Goal: Information Seeking & Learning: Learn about a topic

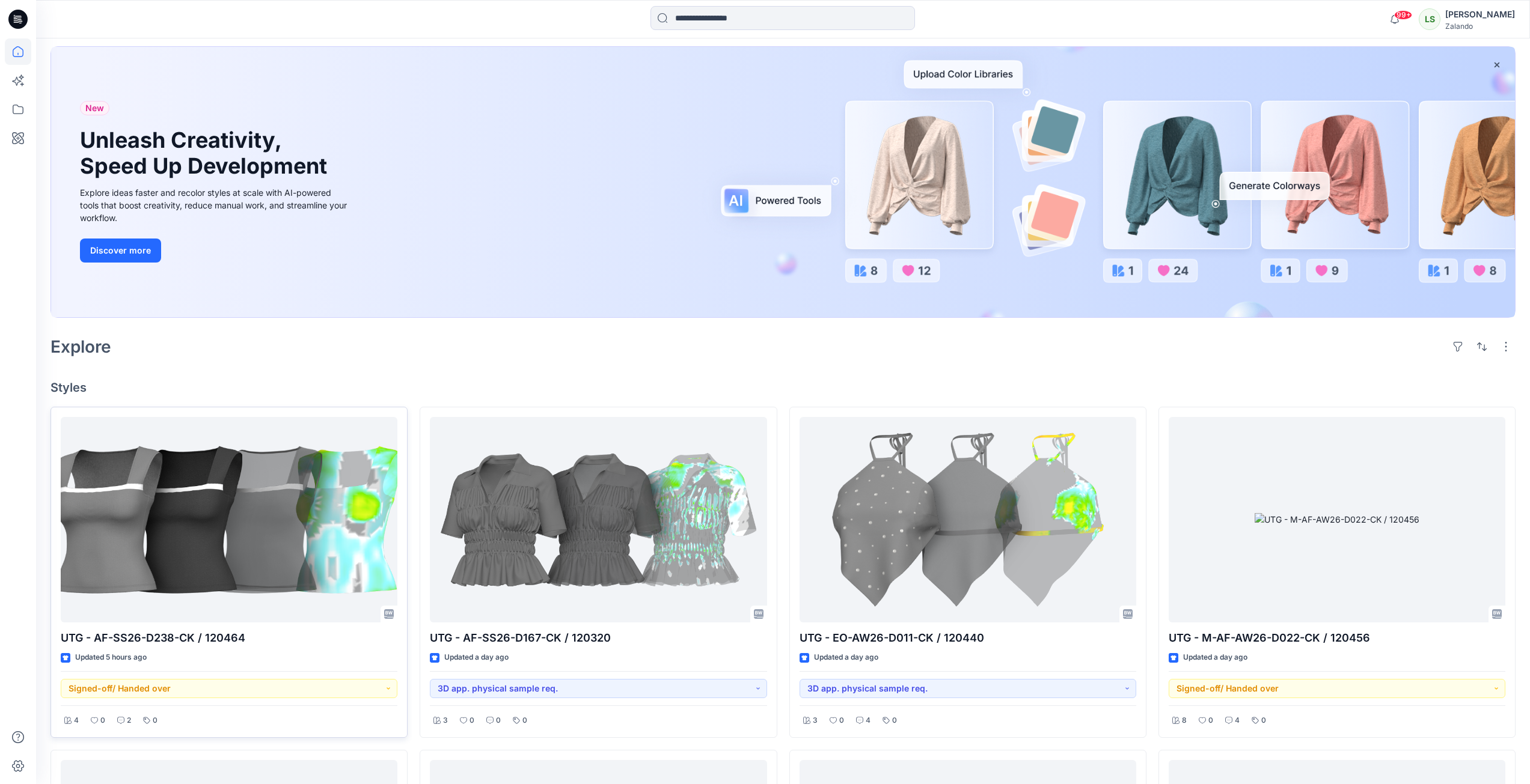
scroll to position [120, 0]
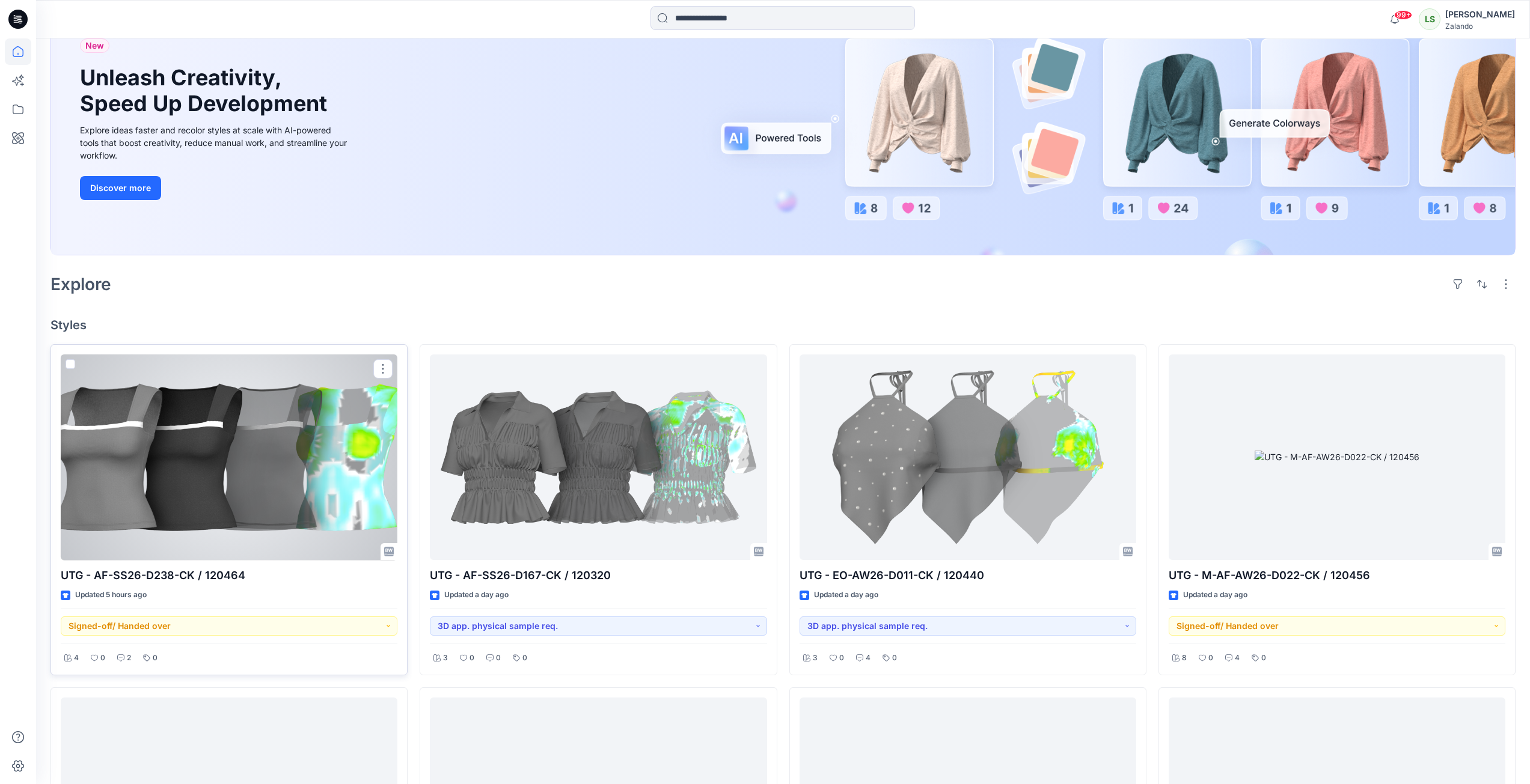
click at [319, 468] on div at bounding box center [229, 457] width 337 height 206
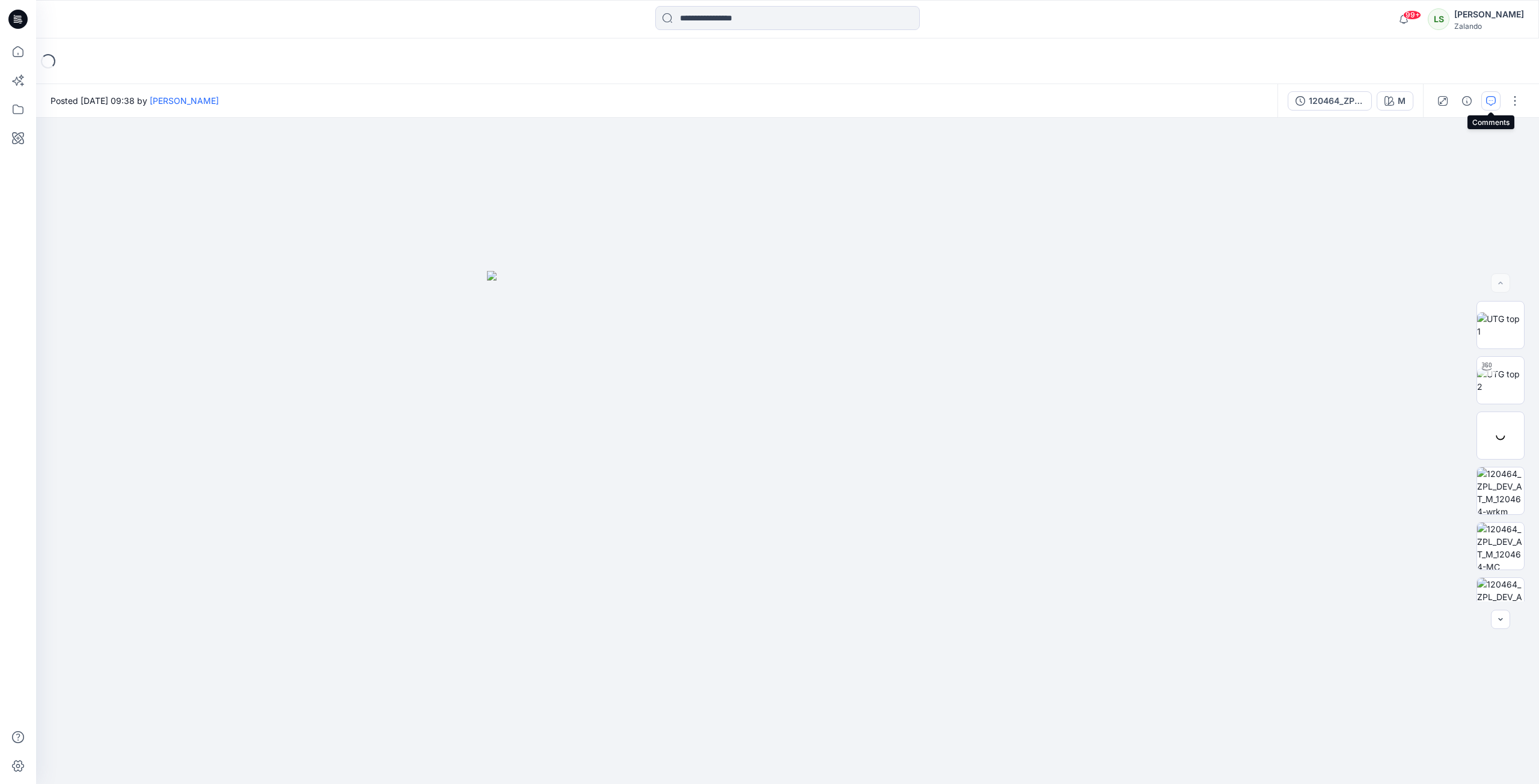
click at [1493, 102] on icon "button" at bounding box center [1491, 101] width 10 height 10
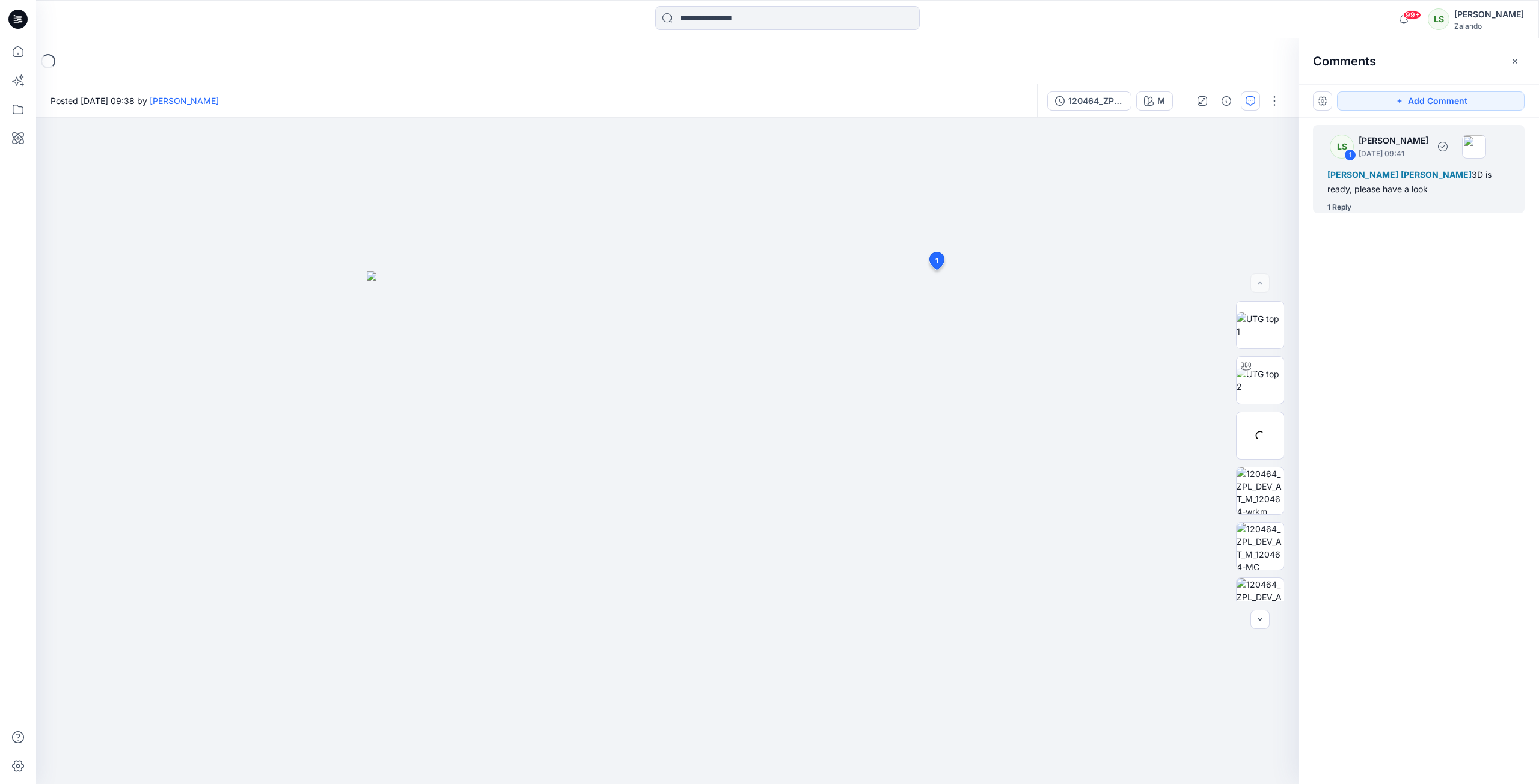
click at [1338, 207] on div "1 Reply" at bounding box center [1339, 207] width 24 height 12
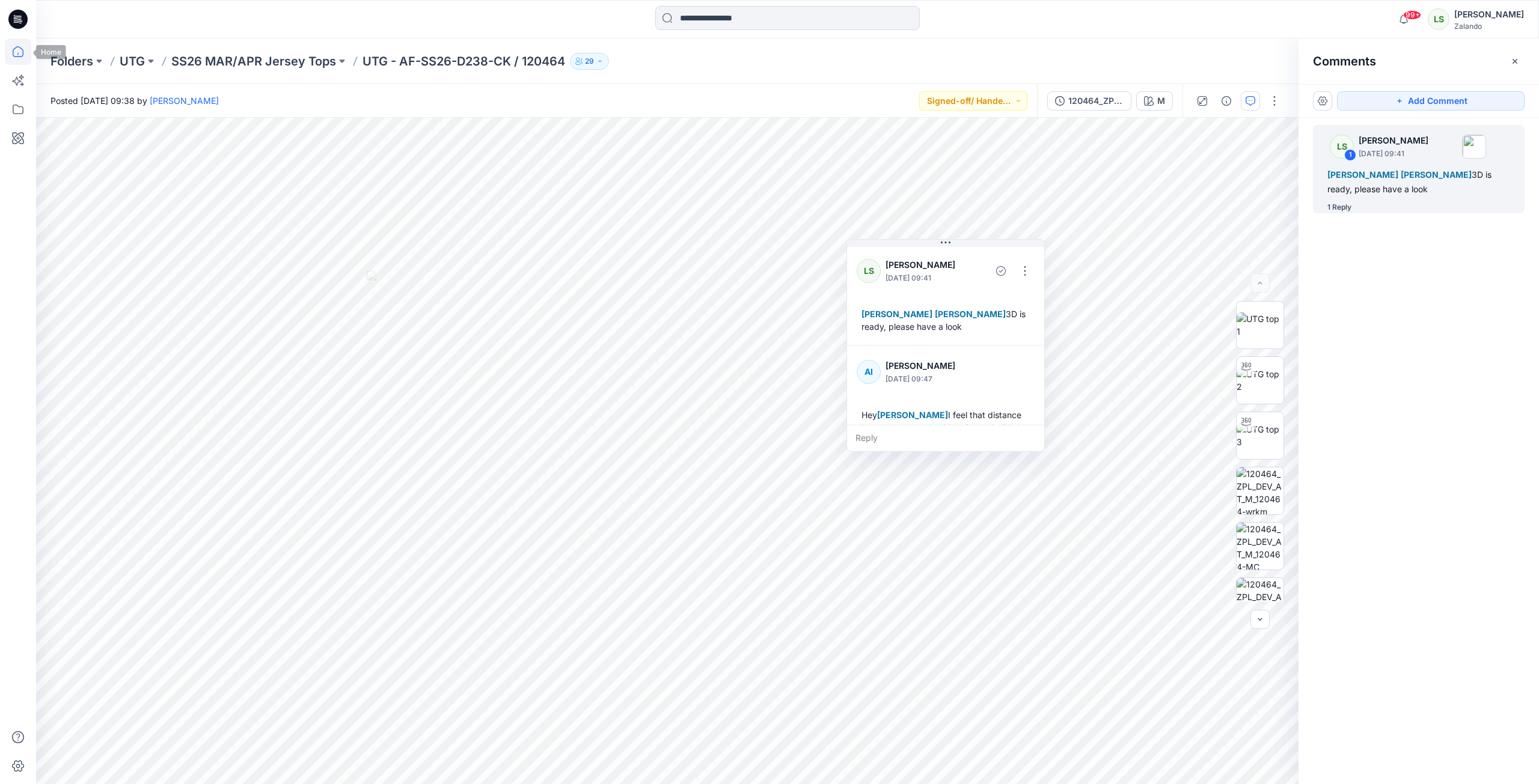
click at [7, 51] on icon at bounding box center [18, 52] width 27 height 27
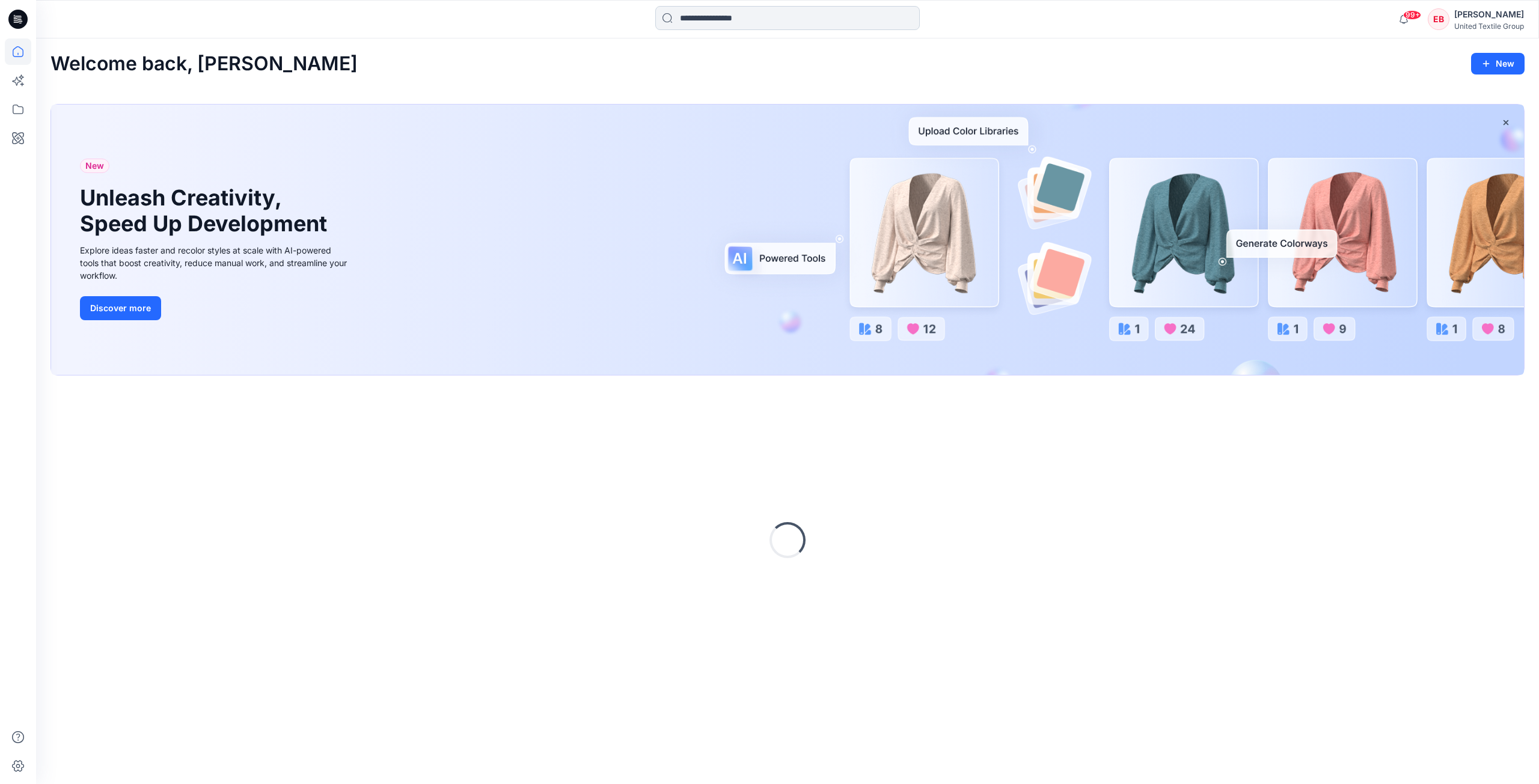
click at [742, 20] on input at bounding box center [787, 18] width 265 height 24
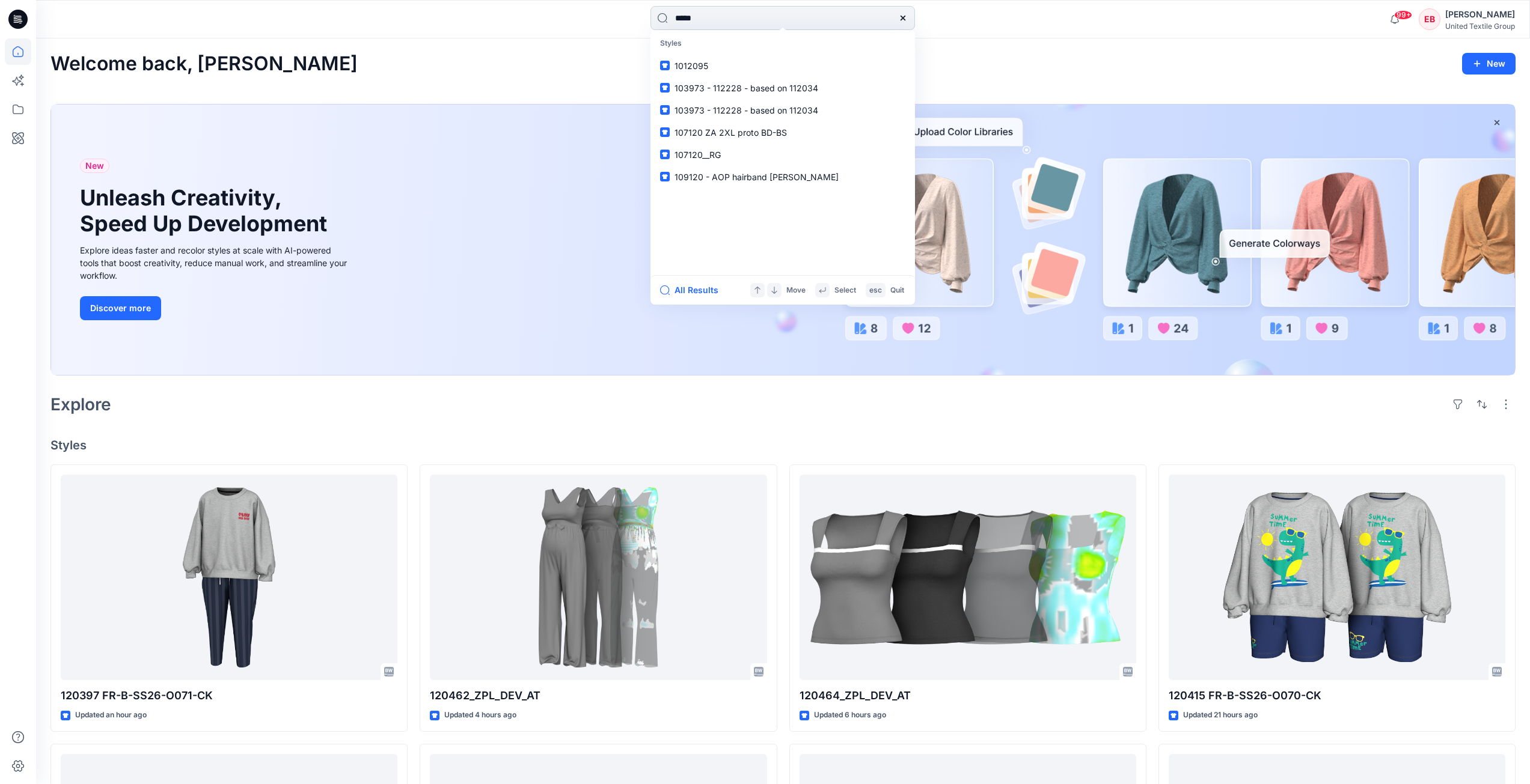
type input "******"
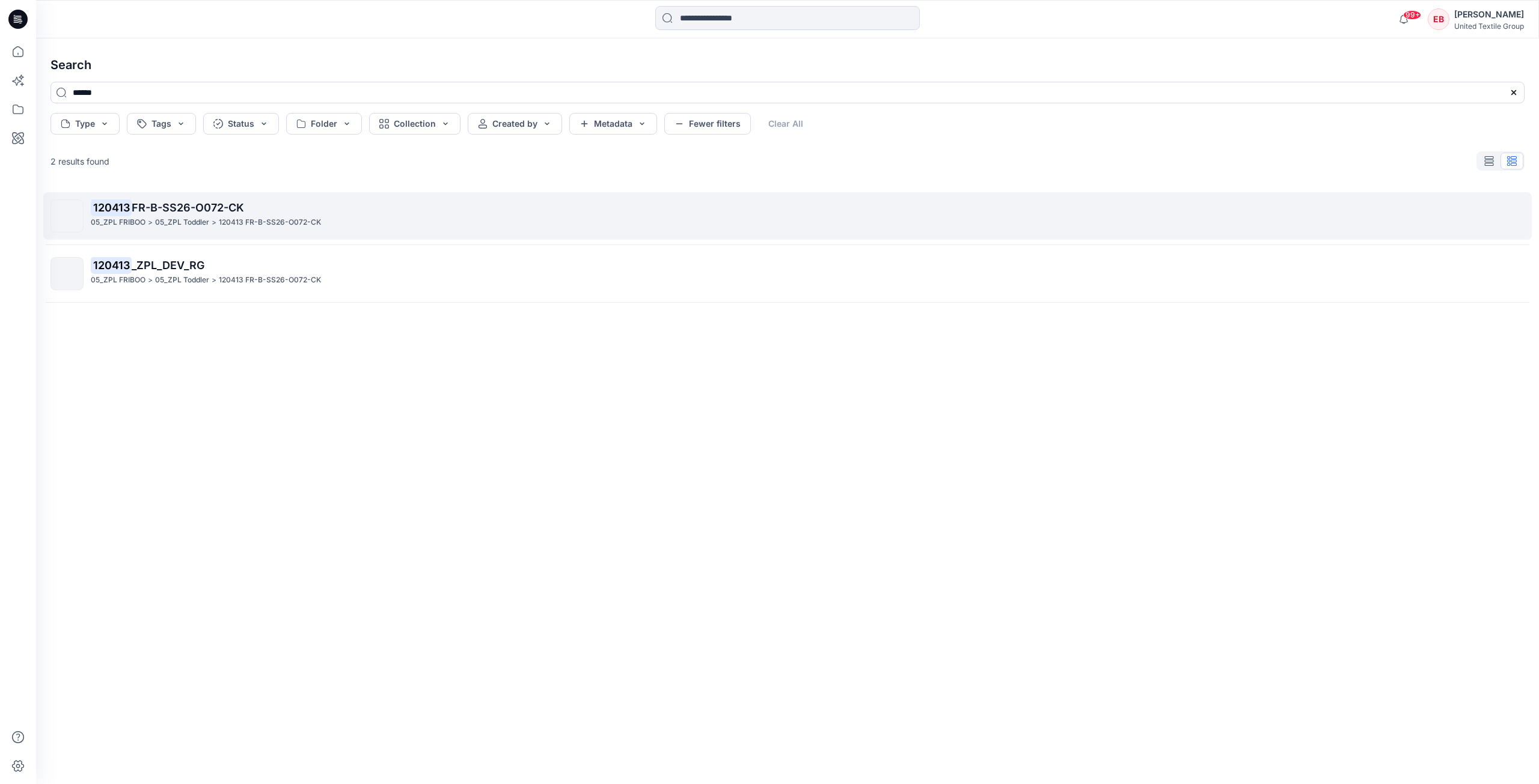
click at [452, 203] on p "120413 FR-B-SS26-O072-CK" at bounding box center [807, 207] width 1434 height 17
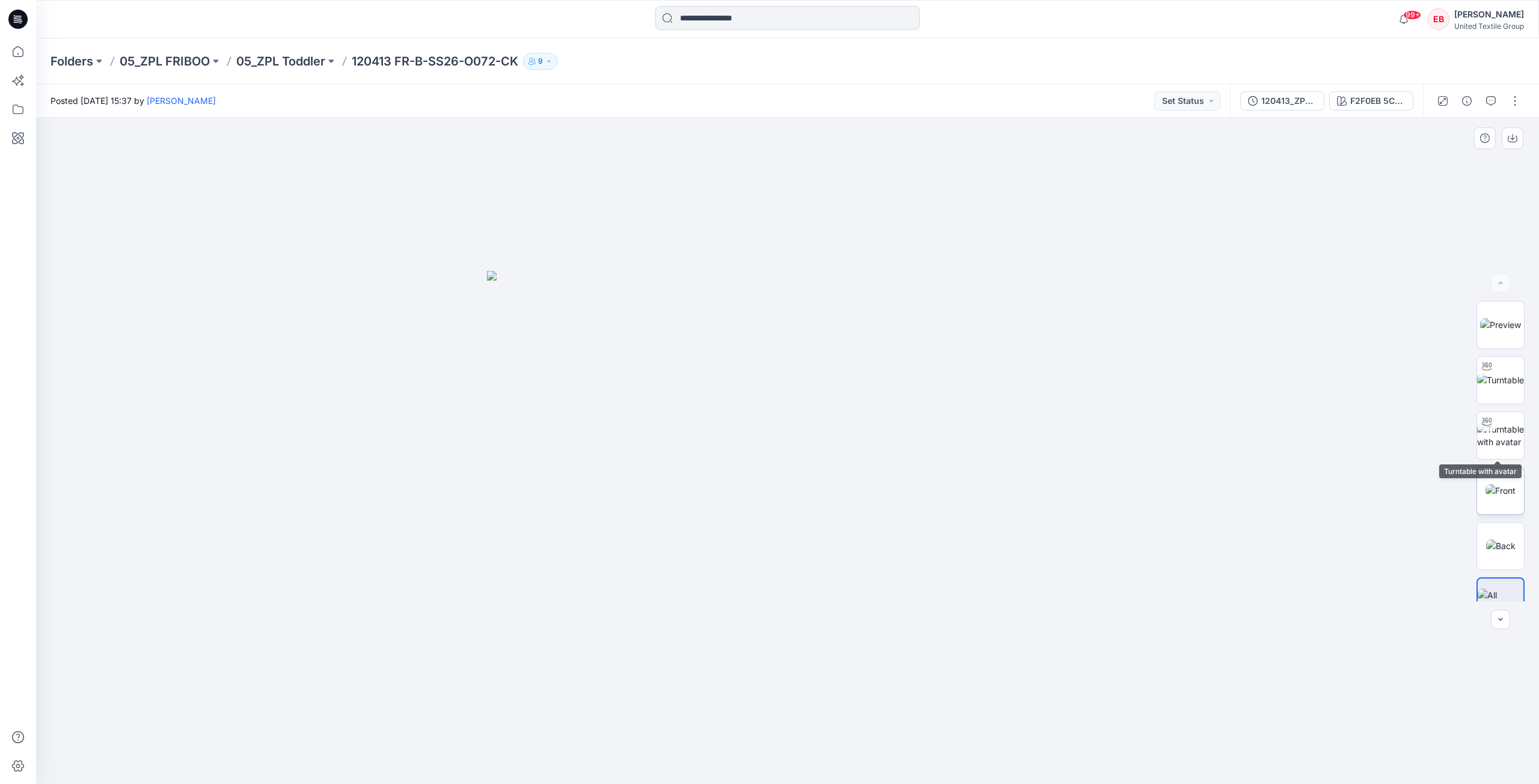
scroll to position [24, 0]
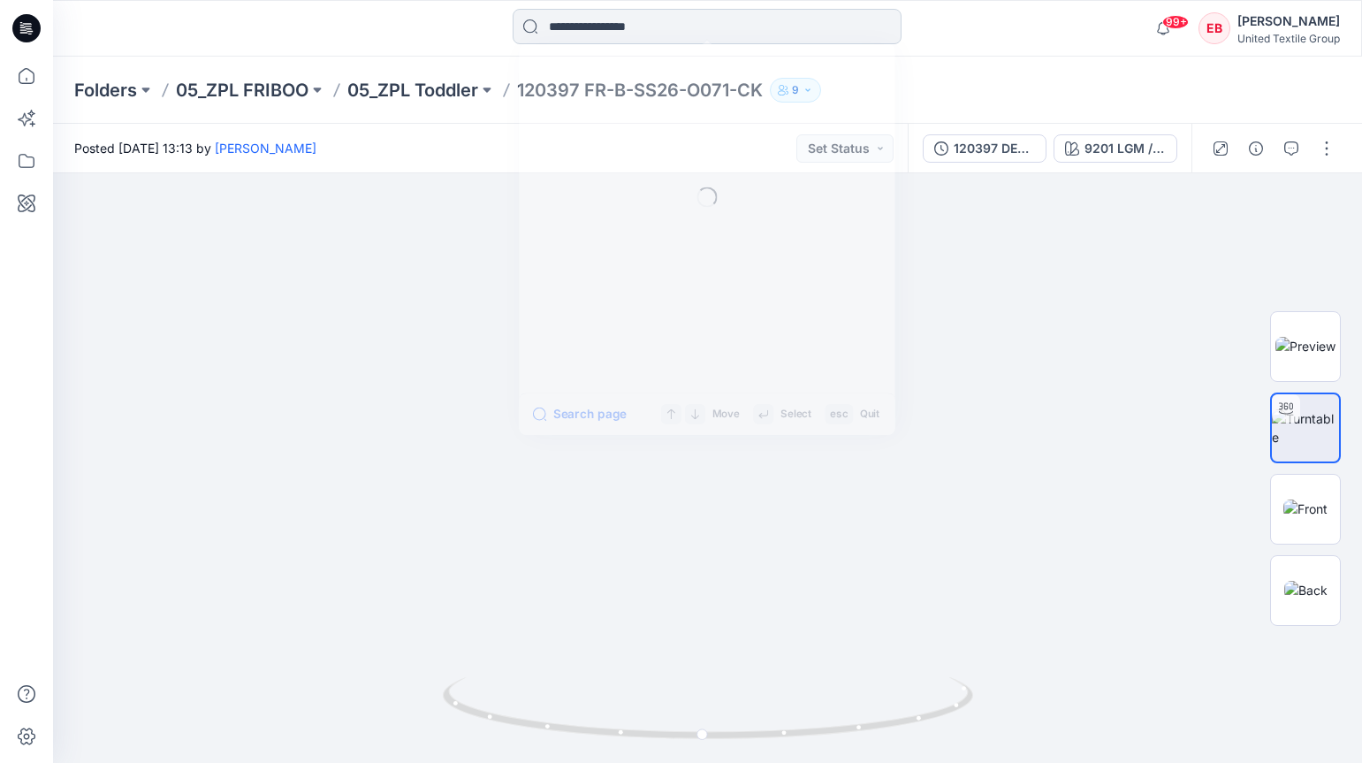
click at [599, 27] on input at bounding box center [707, 26] width 389 height 35
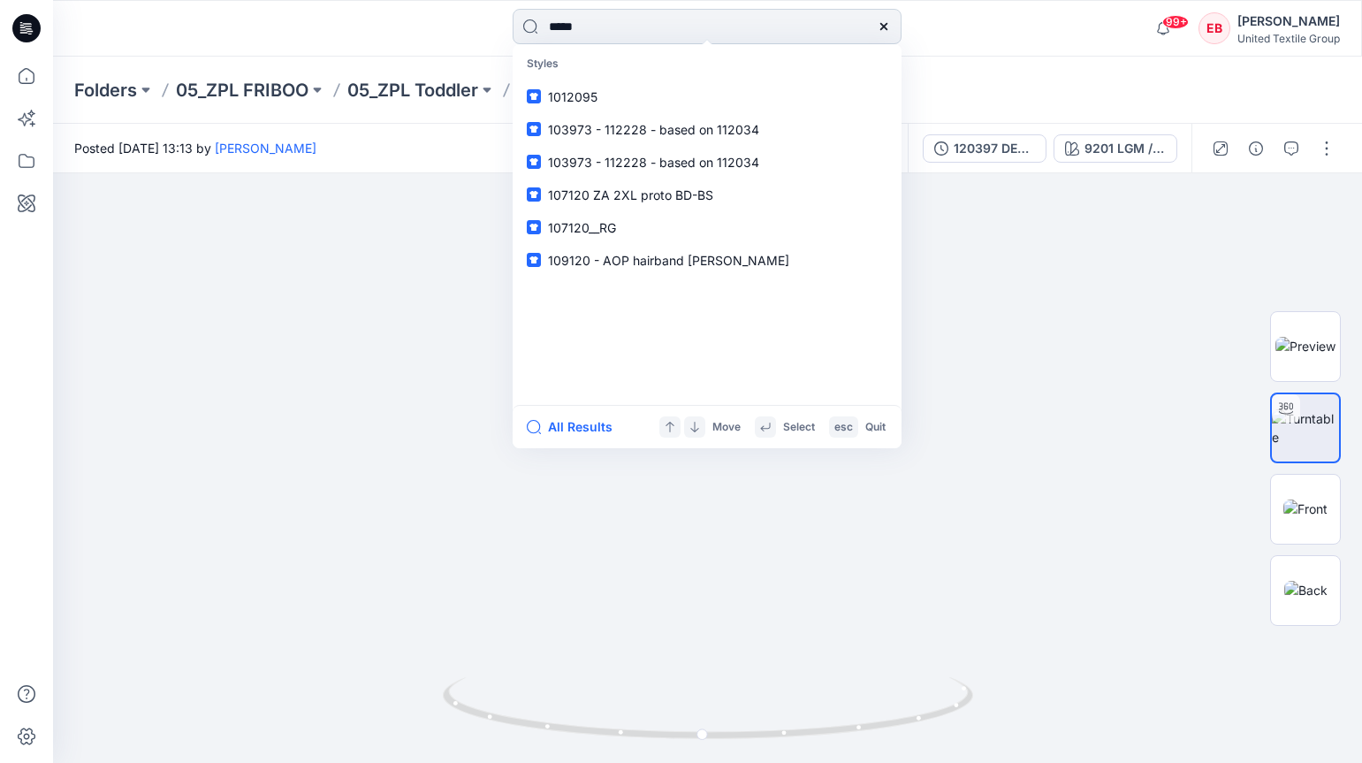
type input "******"
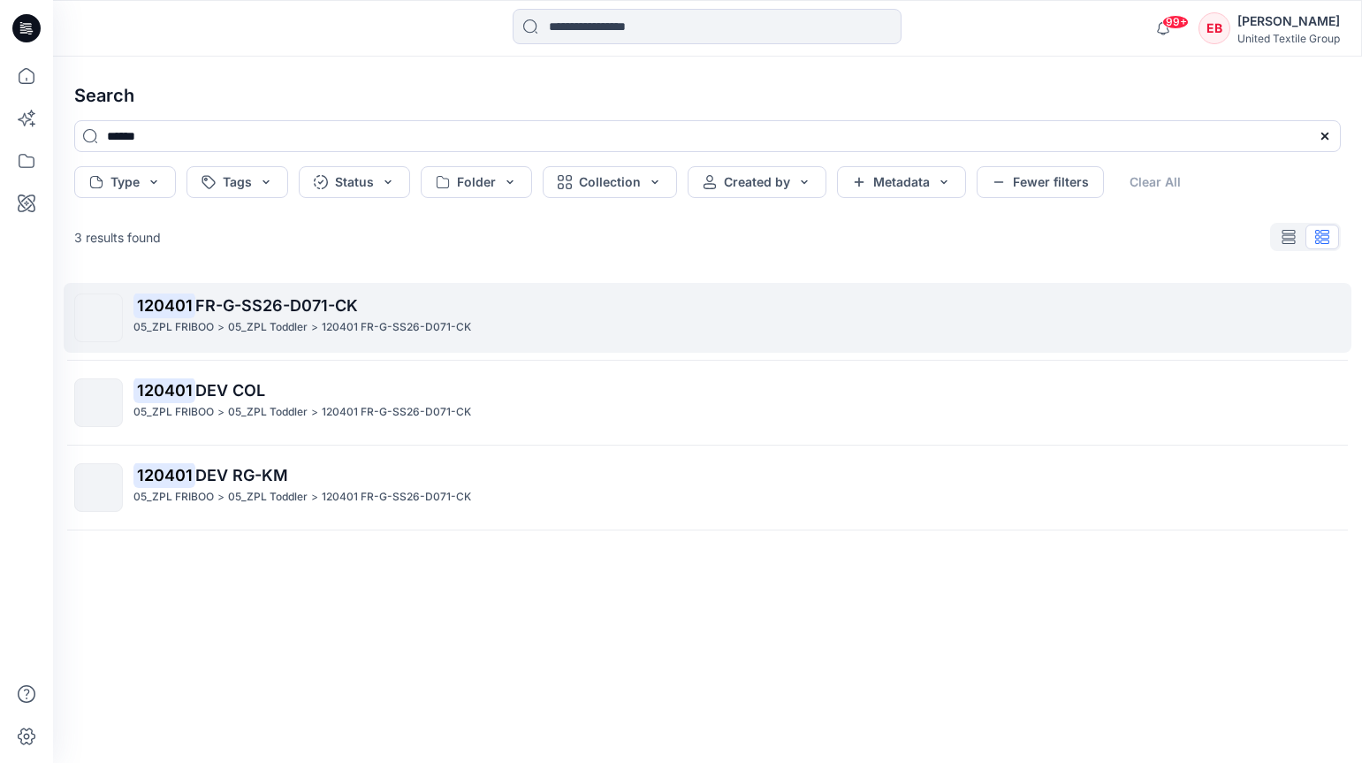
click at [584, 338] on div "120401 FR-G-SS26-D071-CK 05_ZPL FRIBOO > 05_ZPL Toddler > 120401 FR-G-SS26-D071…" at bounding box center [736, 317] width 1206 height 49
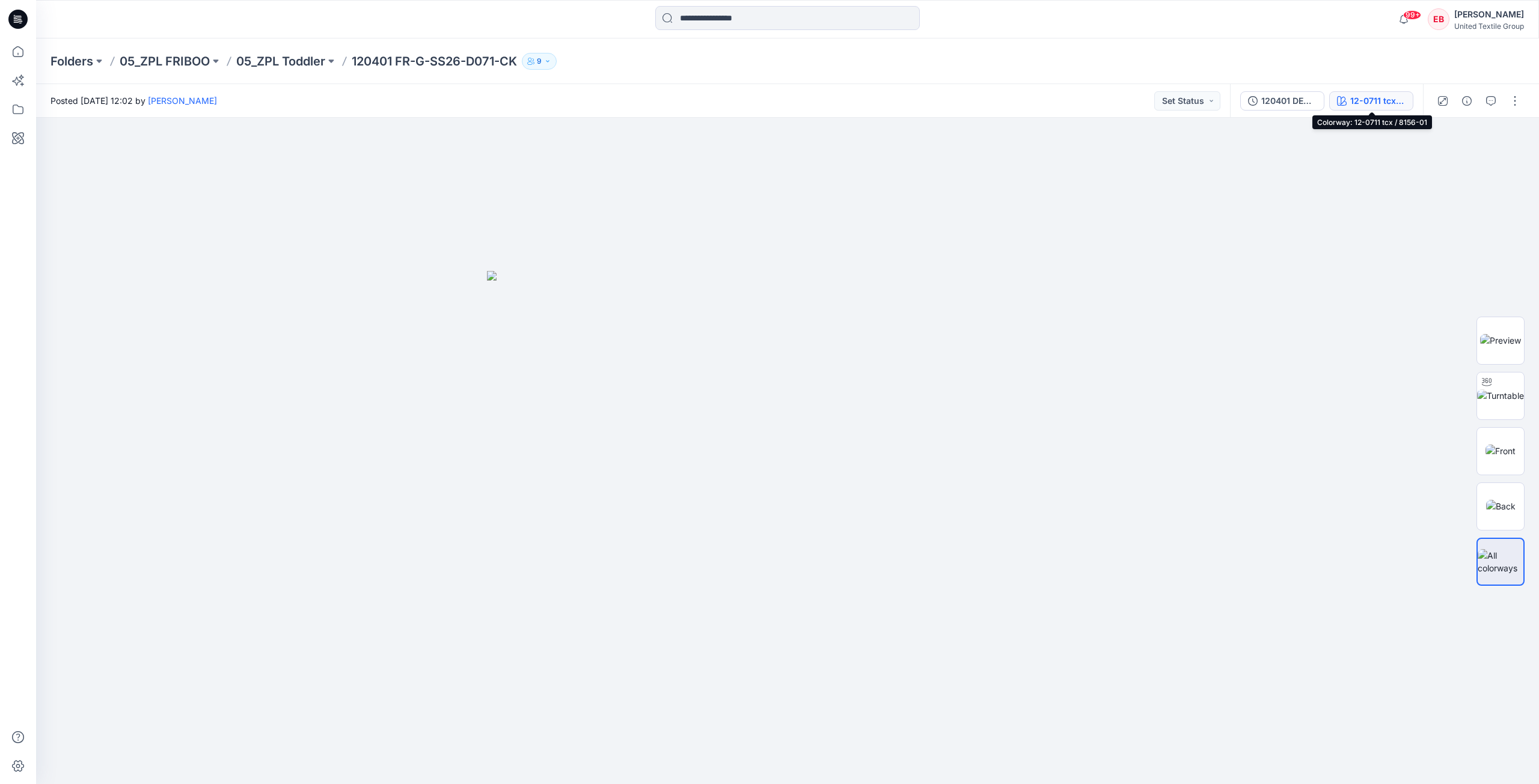
click at [1154, 105] on div "12-0711 tcx / 8156-01" at bounding box center [1378, 101] width 55 height 13
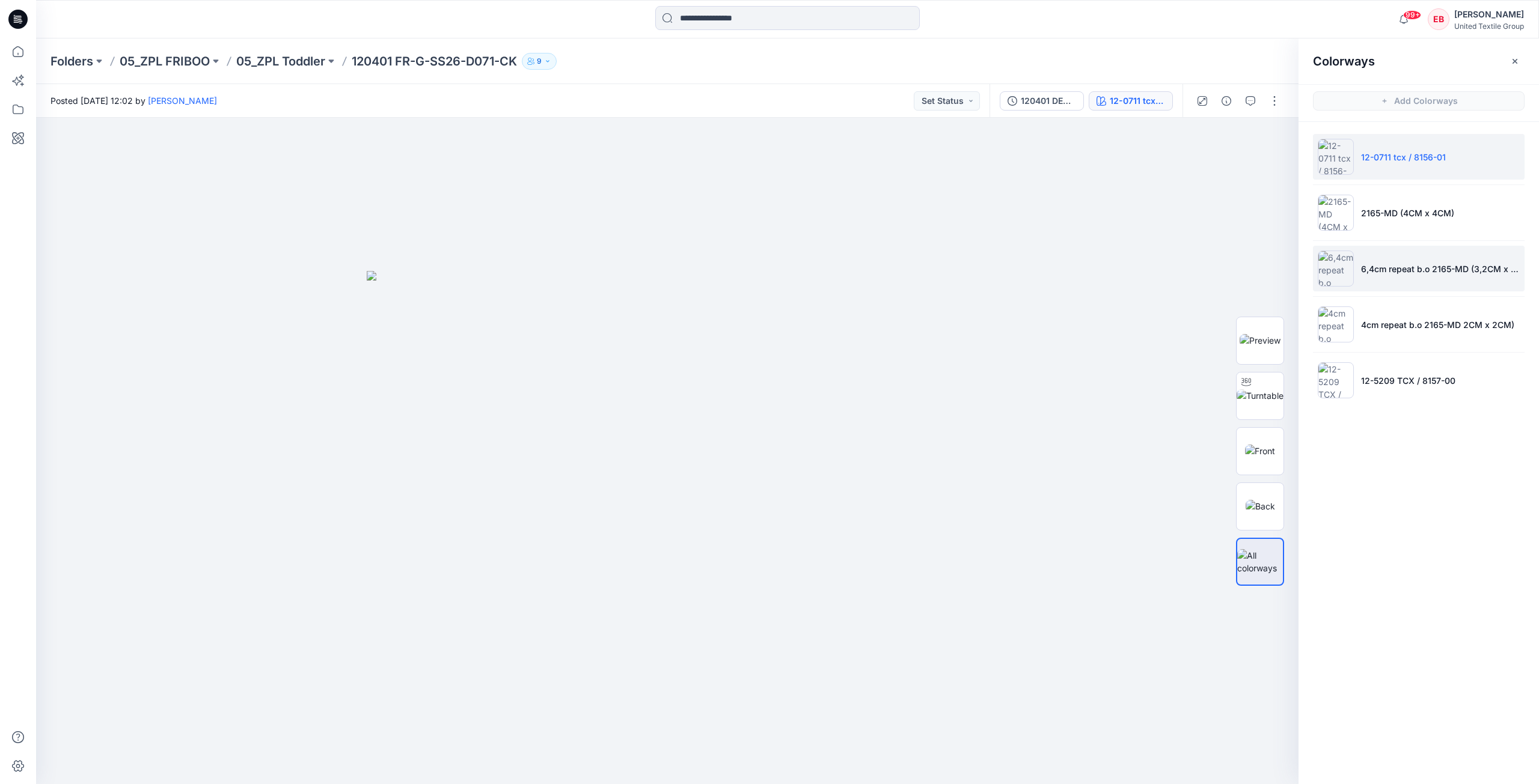
click at [1154, 279] on li "6,4cm repeat b.o 2165-MD (3,2CM x 3,2CM)" at bounding box center [1419, 268] width 212 height 46
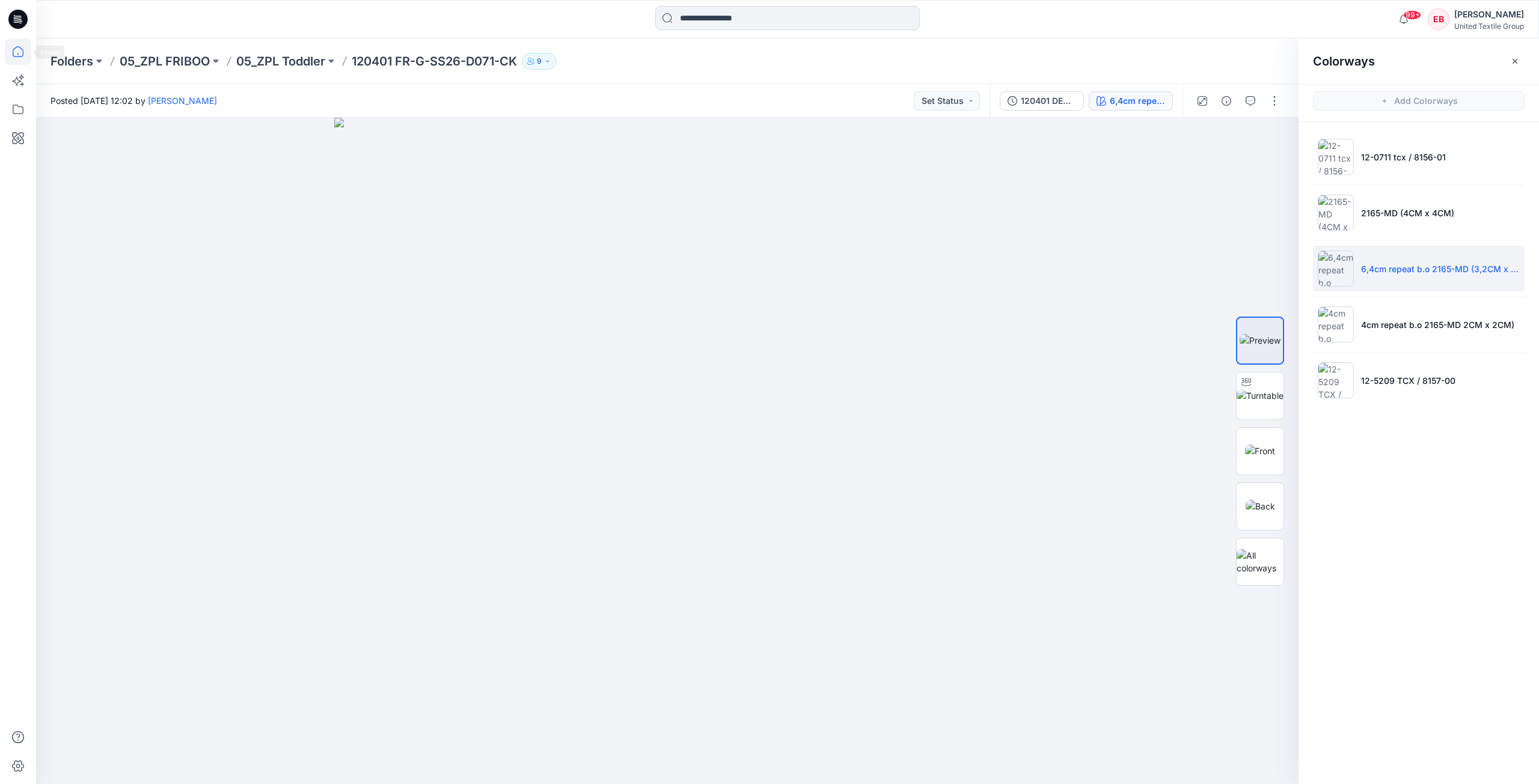
click at [17, 55] on icon at bounding box center [18, 52] width 27 height 27
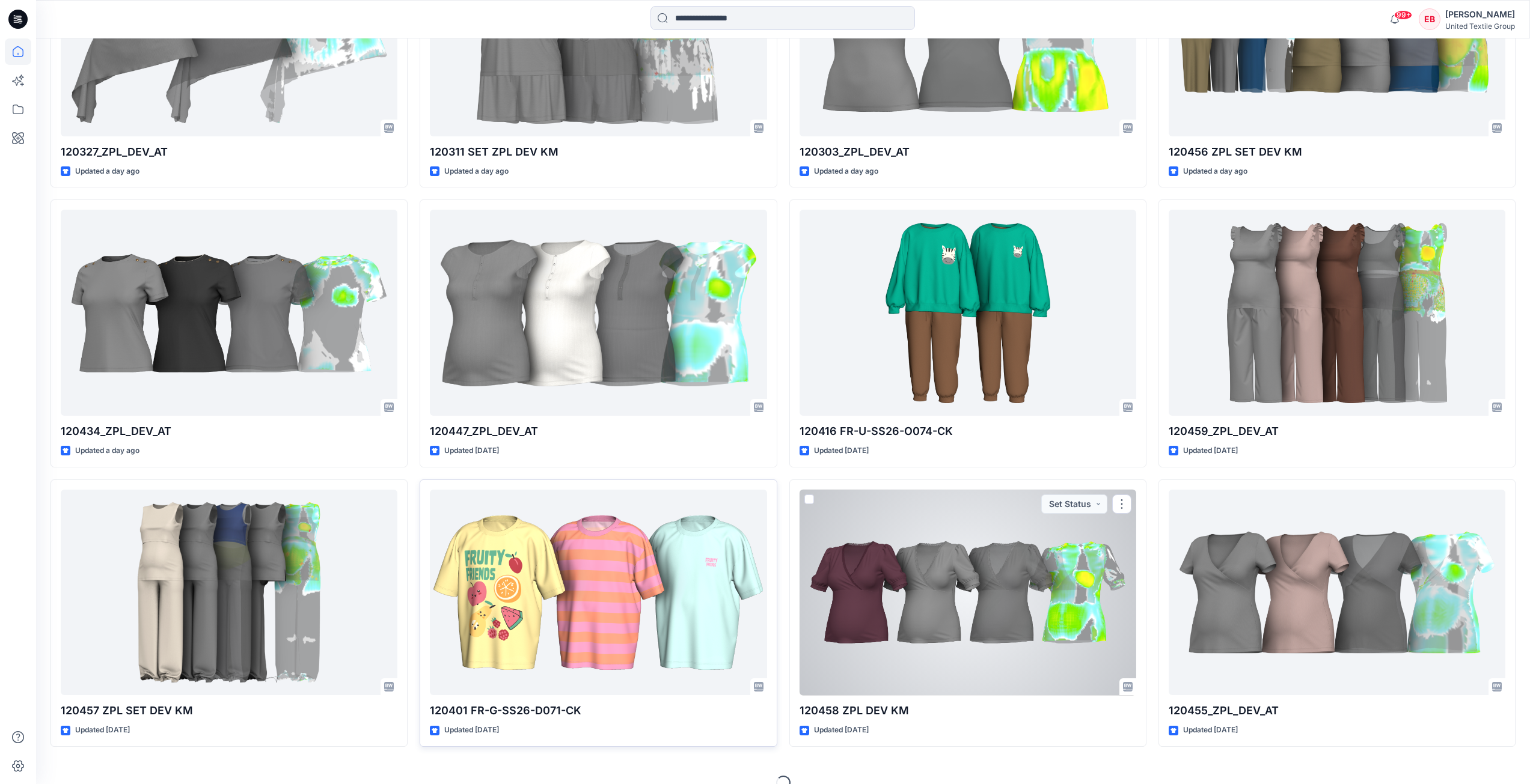
scroll to position [1403, 0]
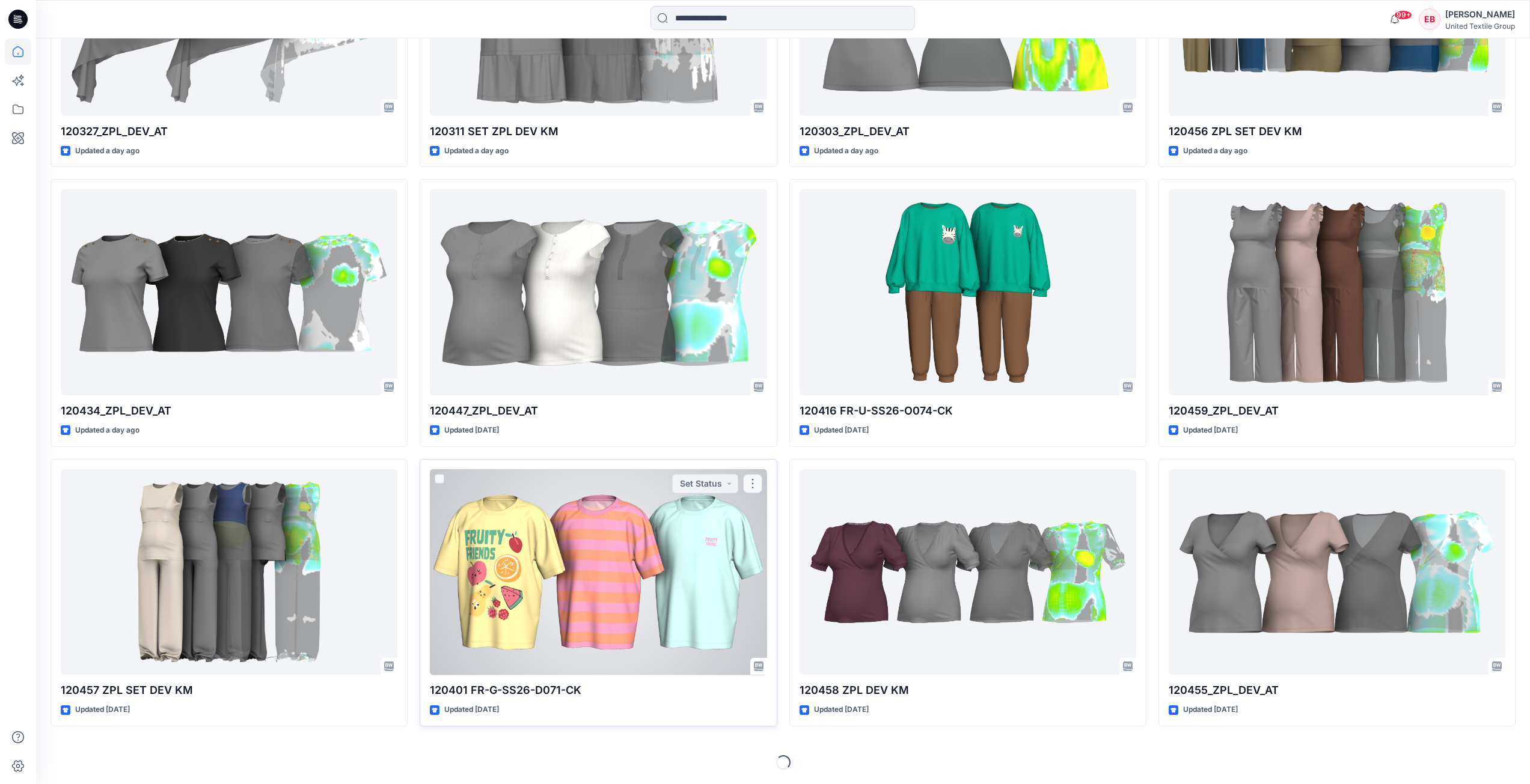
click at [629, 567] on div at bounding box center [598, 572] width 337 height 206
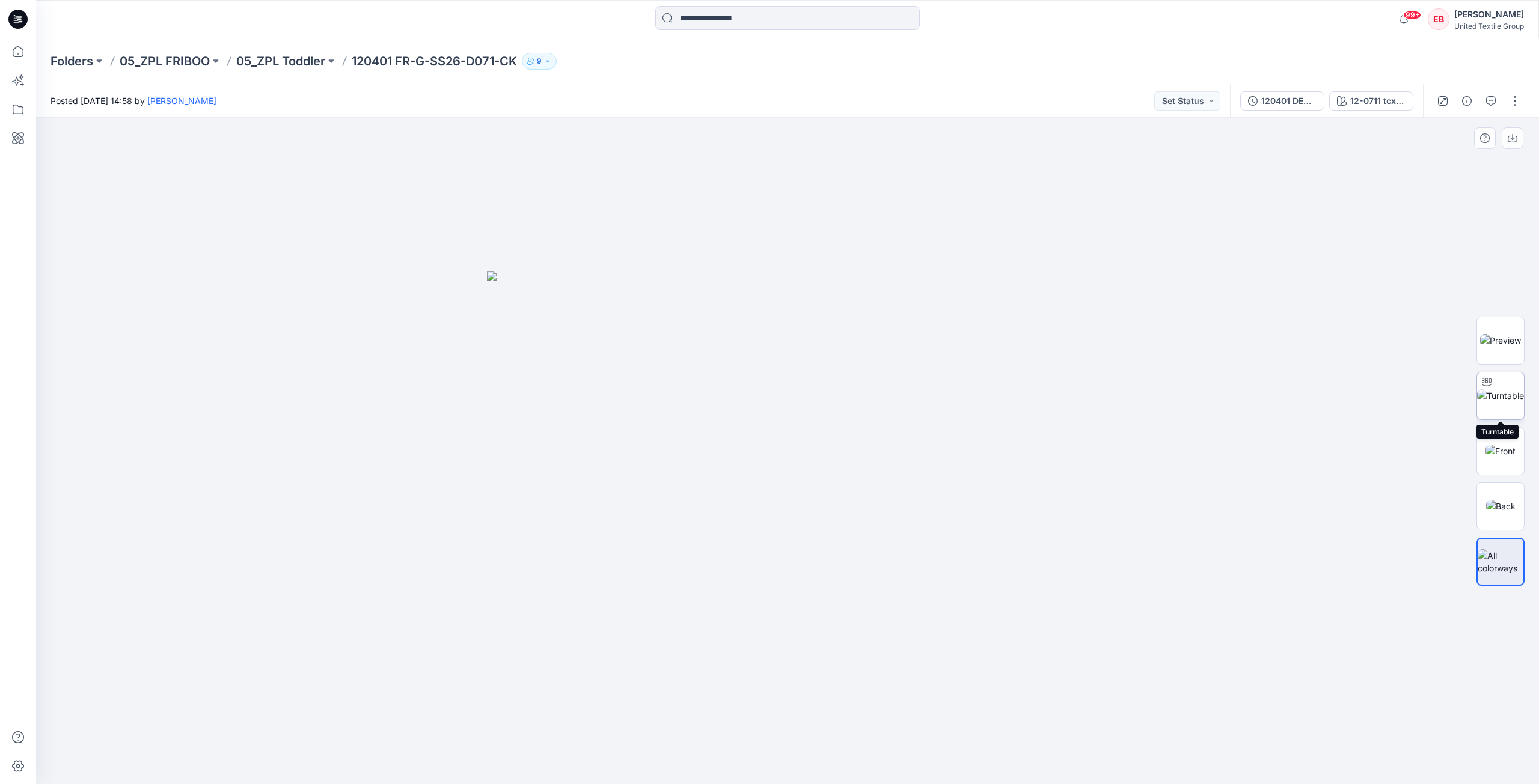
click at [1154, 402] on img at bounding box center [1500, 396] width 47 height 13
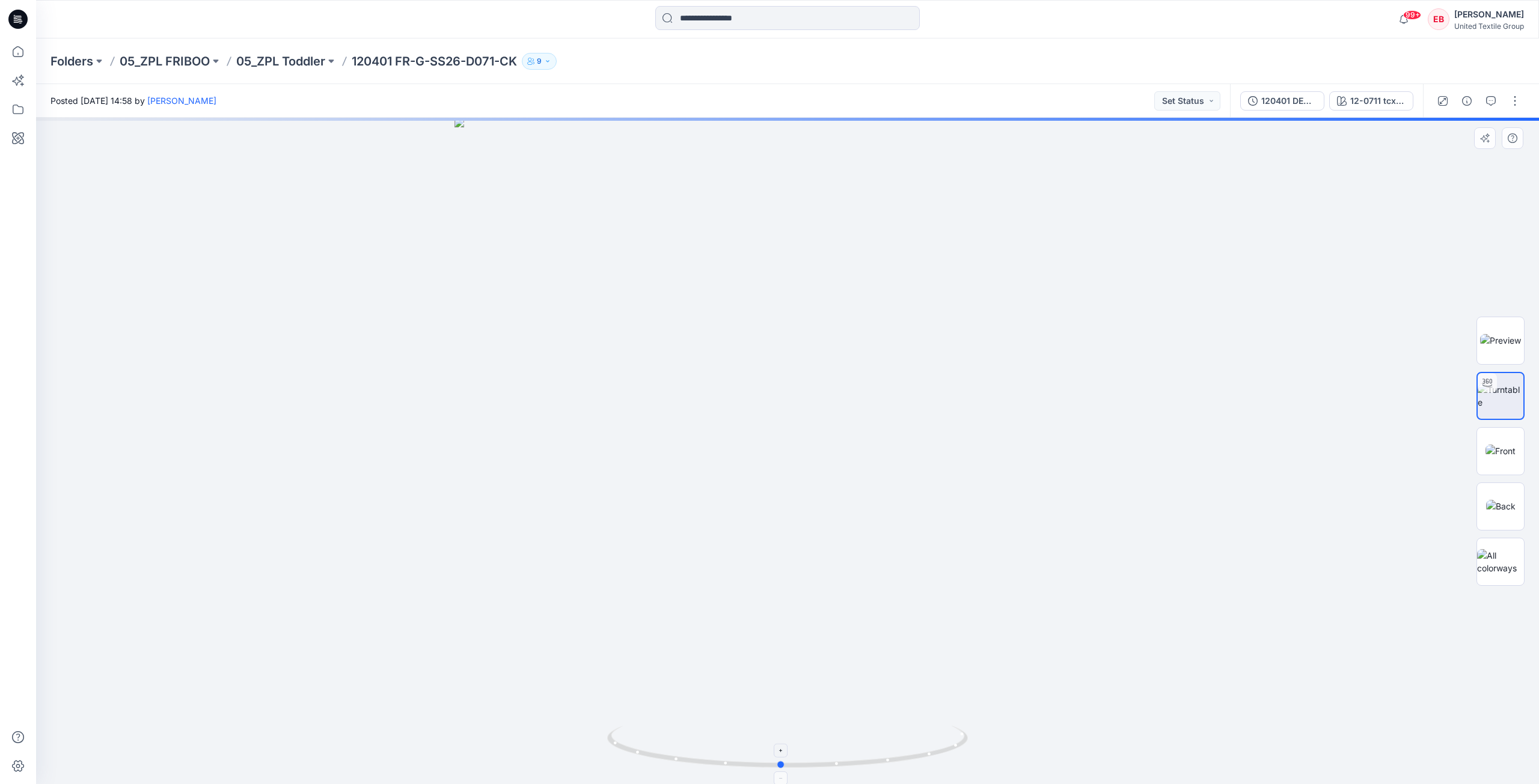
drag, startPoint x: 941, startPoint y: 759, endPoint x: 948, endPoint y: 759, distance: 7.0
click at [948, 567] on icon at bounding box center [789, 749] width 364 height 45
click at [1154, 108] on button "12-0711 tcx / 8156-01" at bounding box center [1372, 101] width 84 height 19
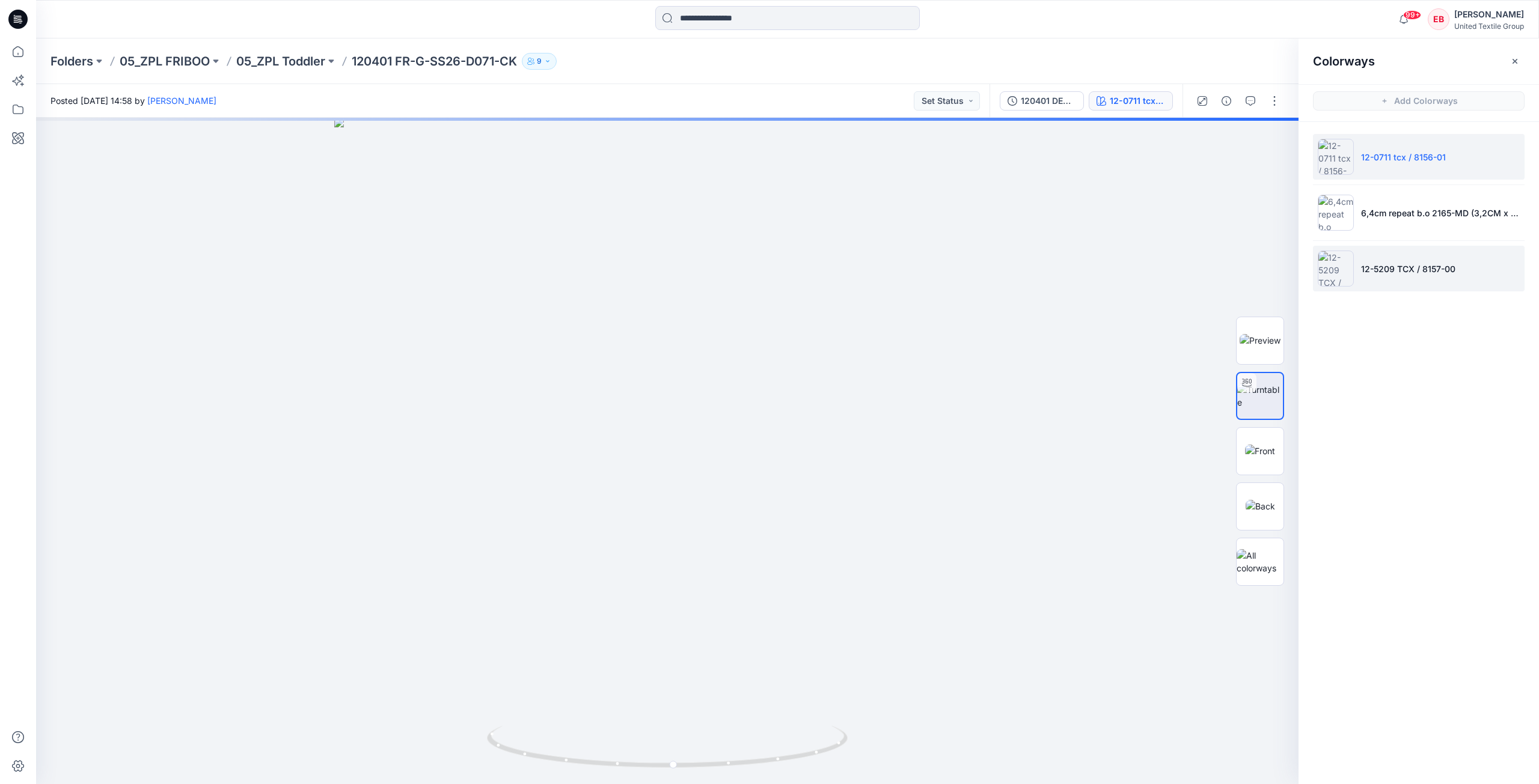
click at [1154, 267] on p "12-5209 TCX / 8157-00" at bounding box center [1408, 269] width 95 height 13
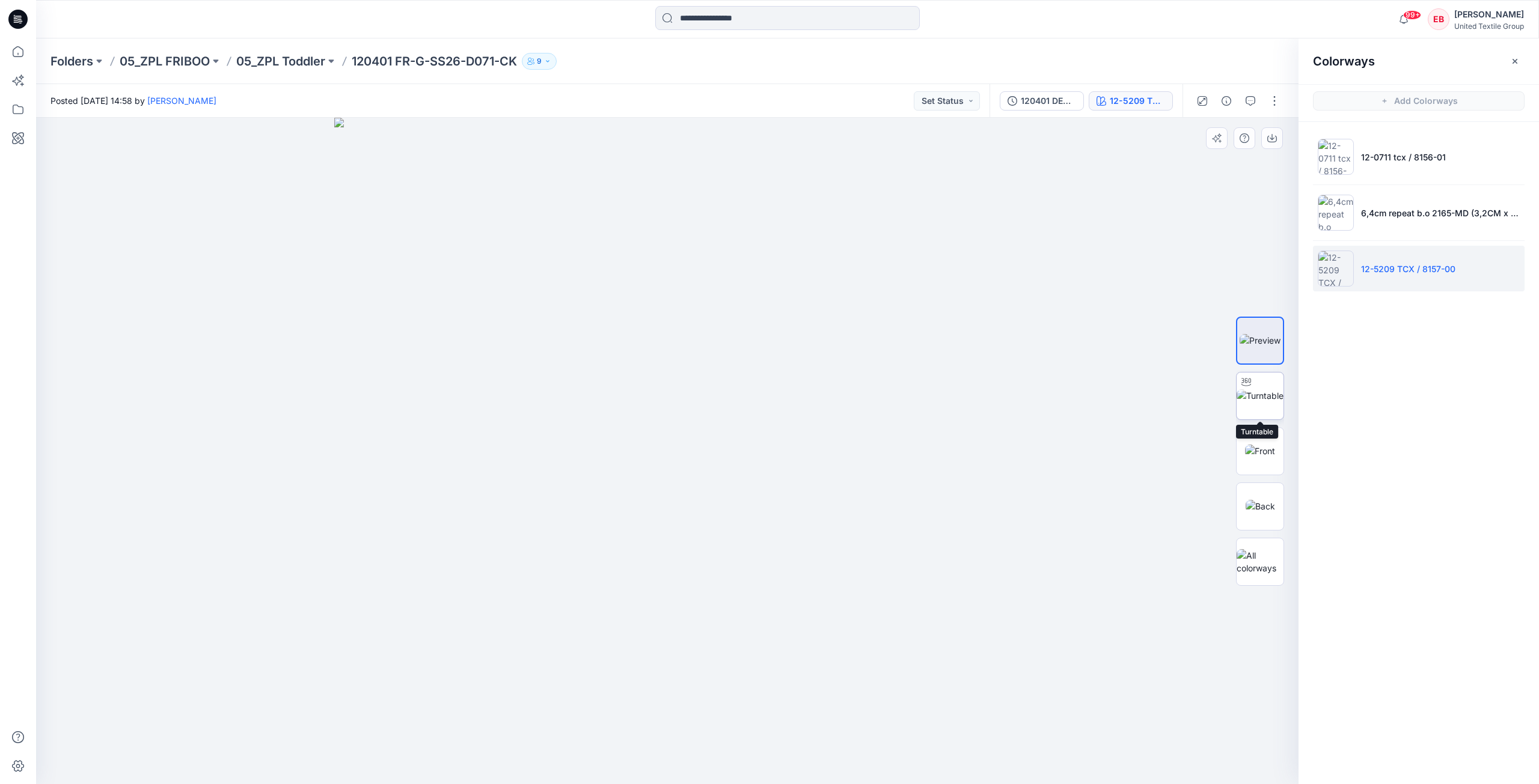
click at [1154, 400] on img at bounding box center [1260, 396] width 47 height 13
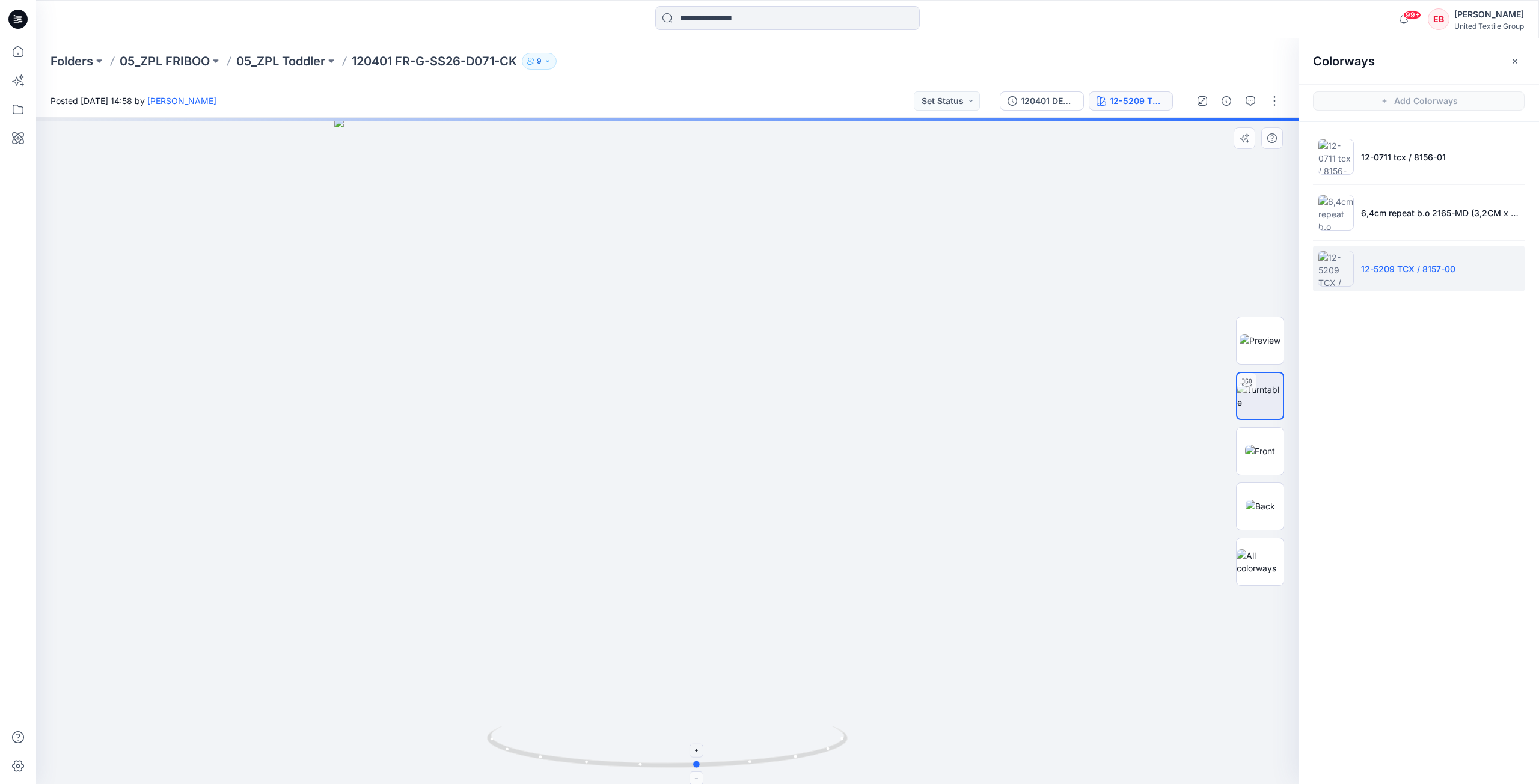
drag, startPoint x: 809, startPoint y: 755, endPoint x: 840, endPoint y: 756, distance: 31.0
click at [840, 567] on icon at bounding box center [669, 749] width 364 height 45
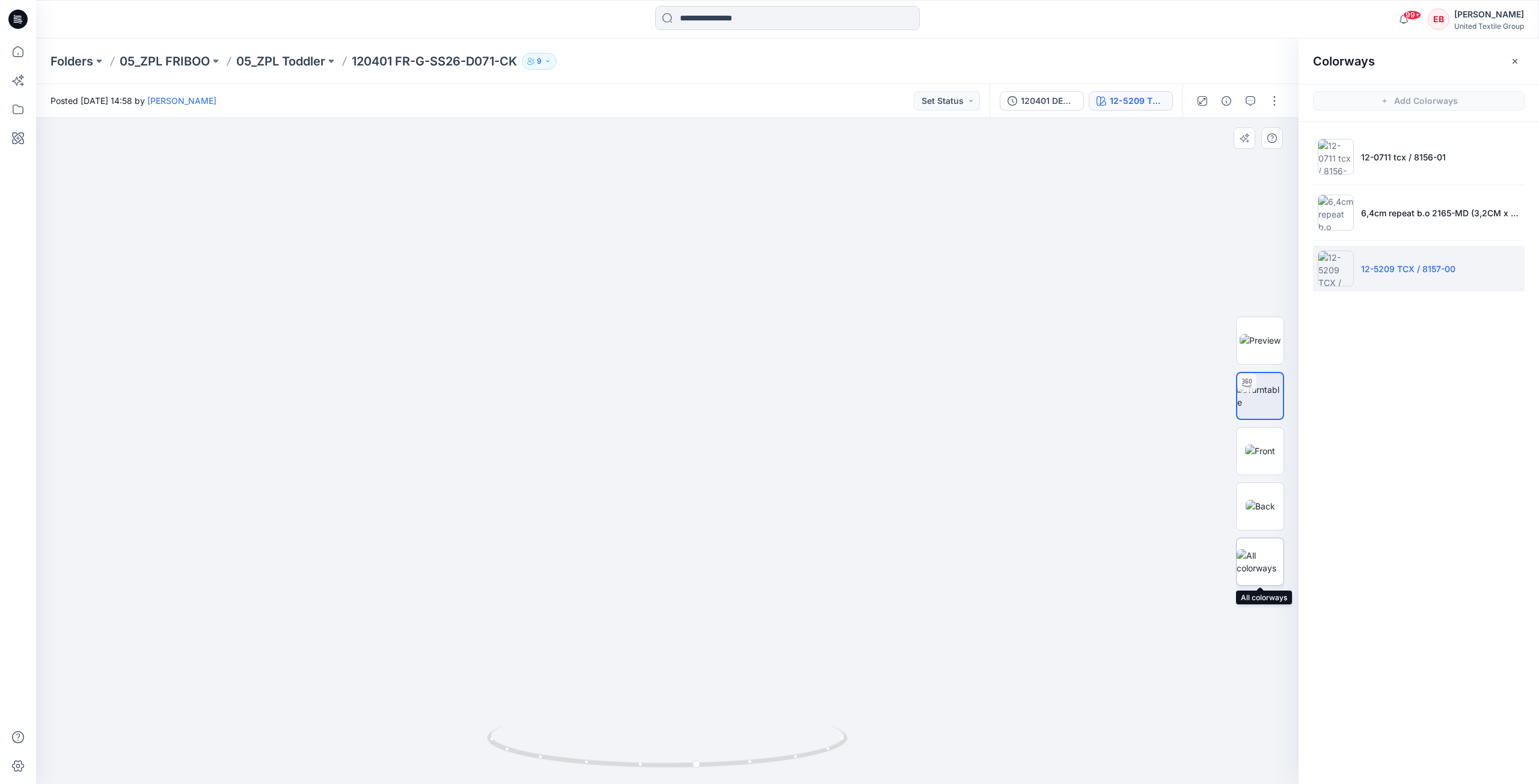
click at [1154, 562] on img at bounding box center [1260, 562] width 47 height 25
click at [1154, 101] on button "button" at bounding box center [1274, 101] width 19 height 19
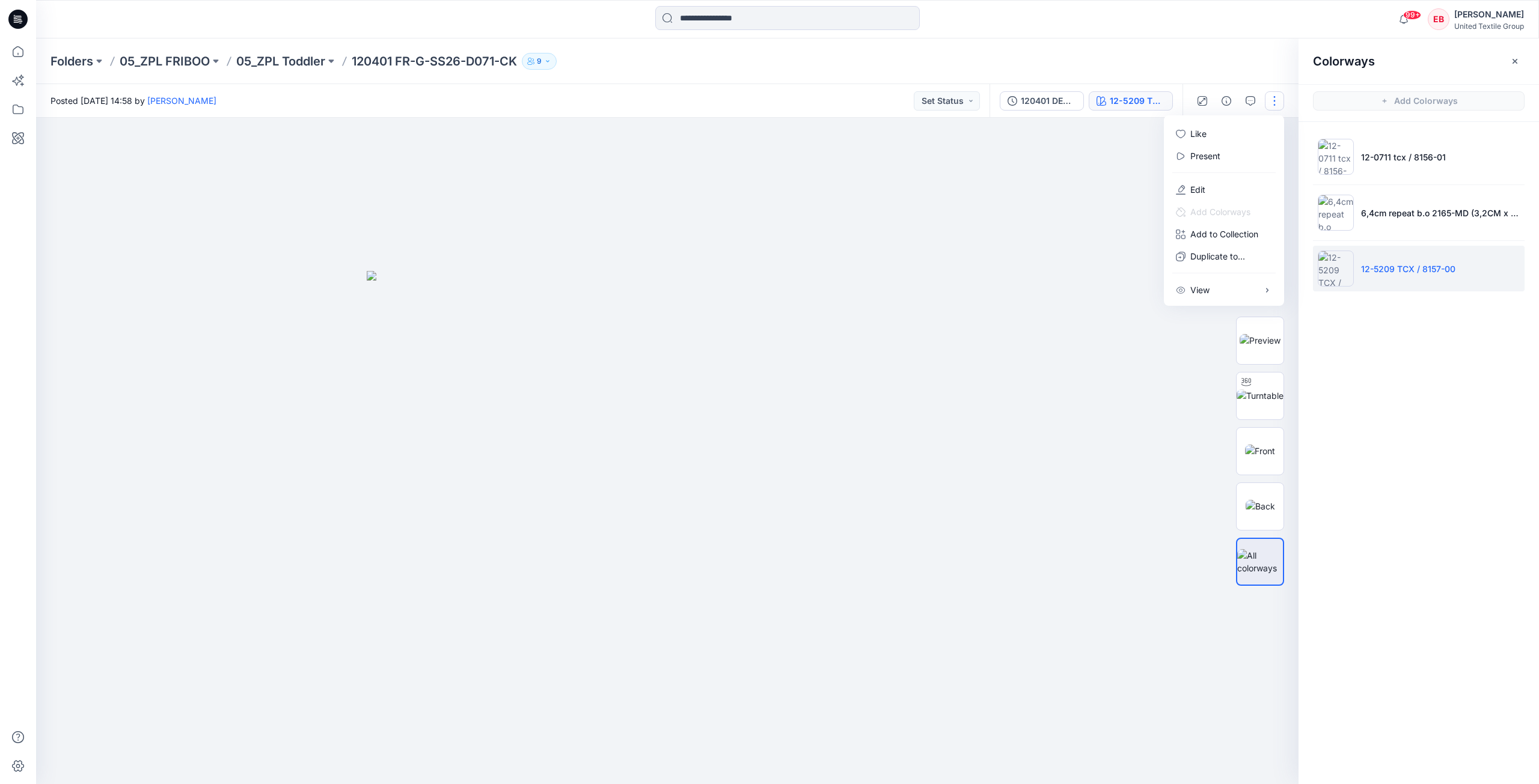
click at [1089, 211] on div at bounding box center [667, 451] width 1263 height 666
click at [1154, 66] on button "button" at bounding box center [1515, 61] width 19 height 19
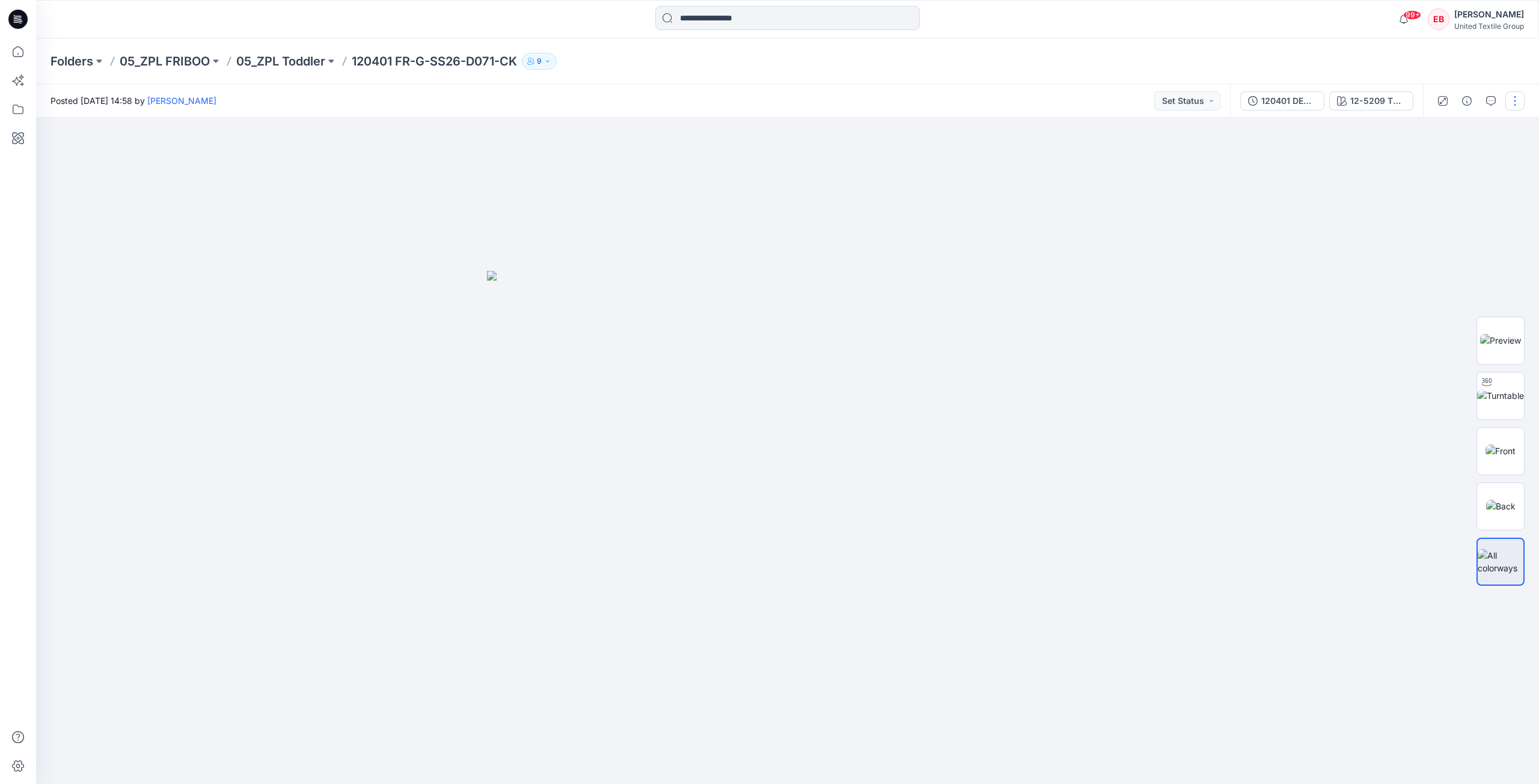
click at [1154, 94] on button "button" at bounding box center [1515, 101] width 19 height 19
click at [1154, 286] on p "View" at bounding box center [1440, 290] width 19 height 13
click at [1154, 260] on p "Duplicate to..." at bounding box center [1458, 256] width 54 height 13
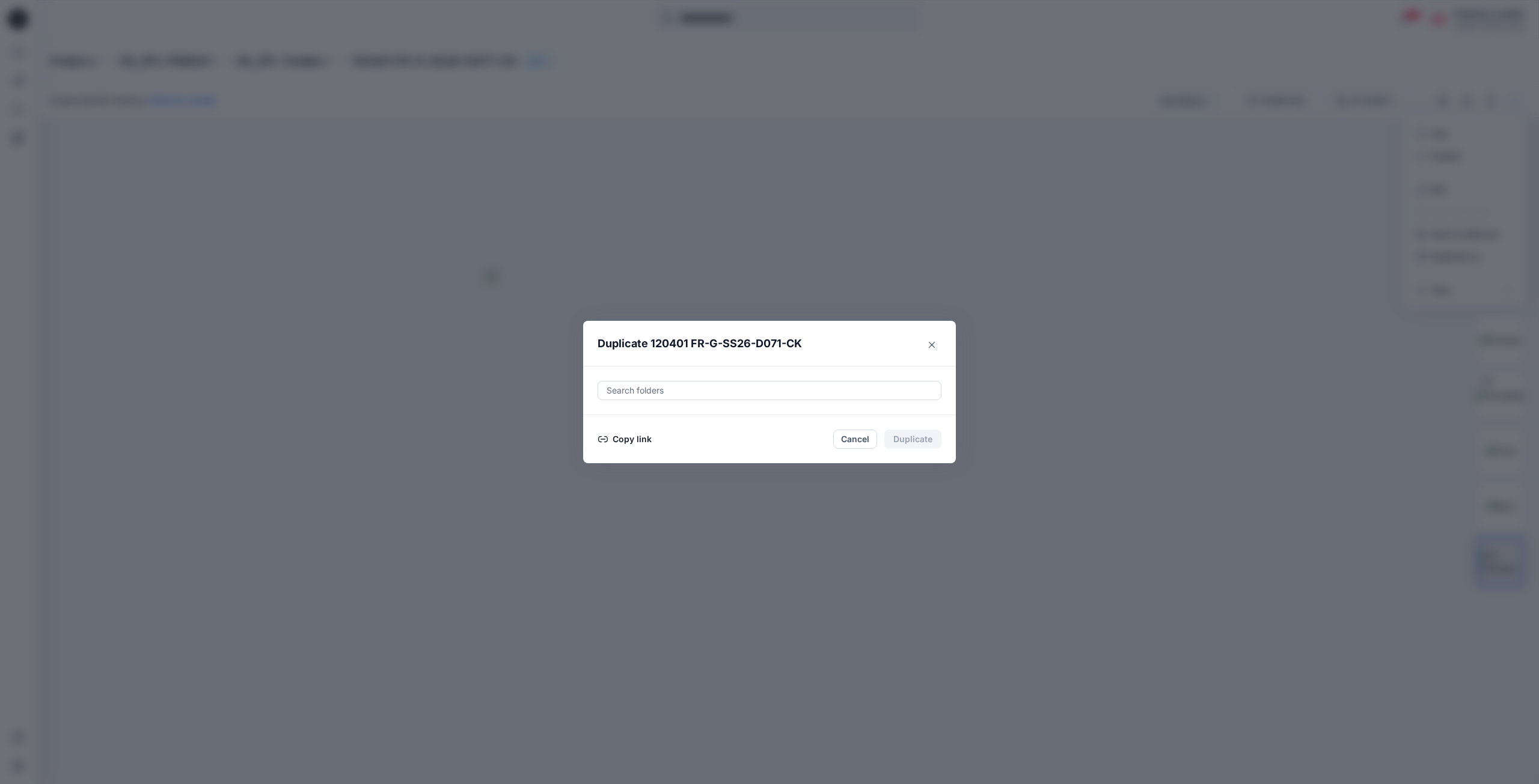
click at [612, 432] on button "Copy link" at bounding box center [625, 439] width 54 height 14
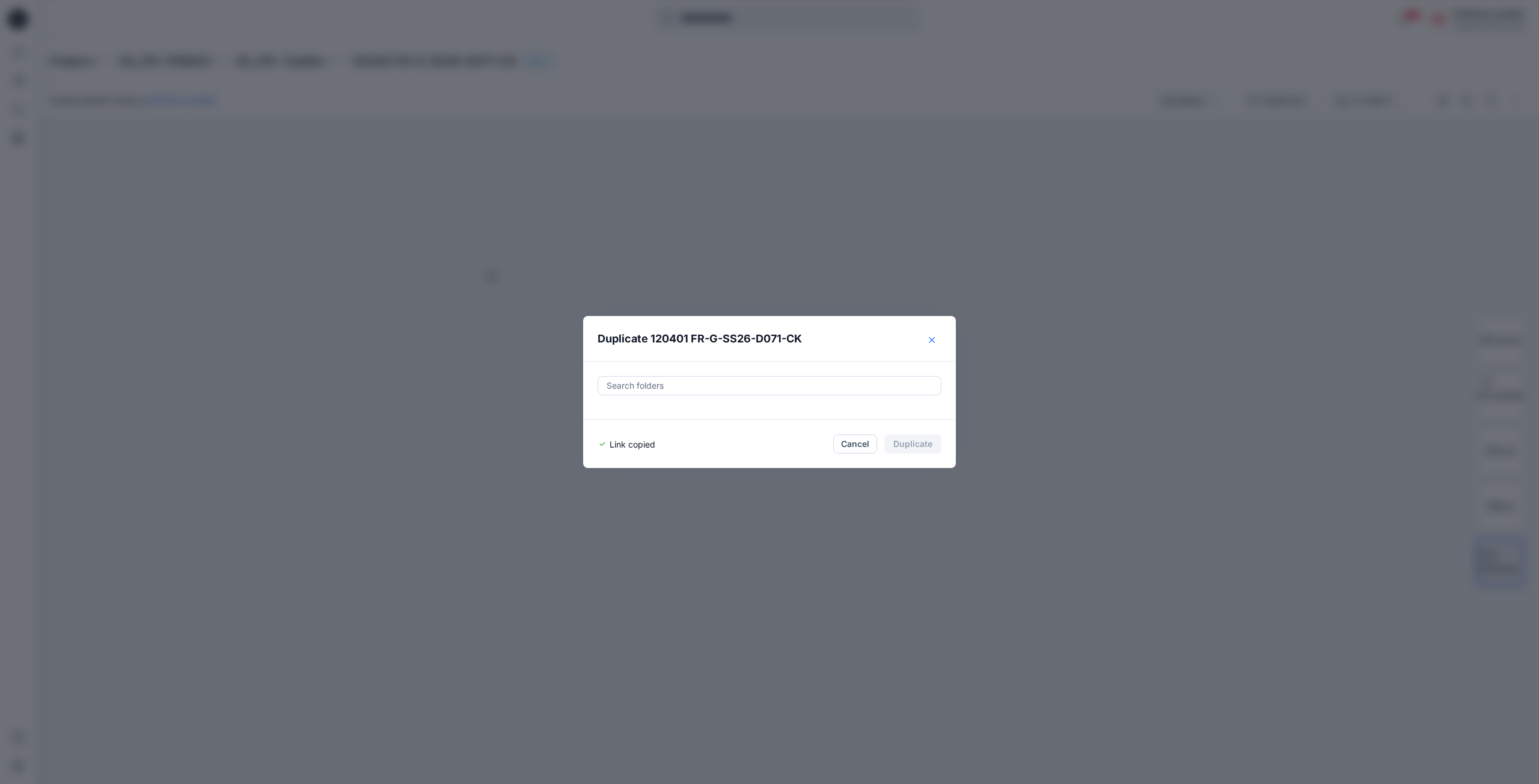
click at [933, 340] on icon "Close" at bounding box center [931, 340] width 6 height 6
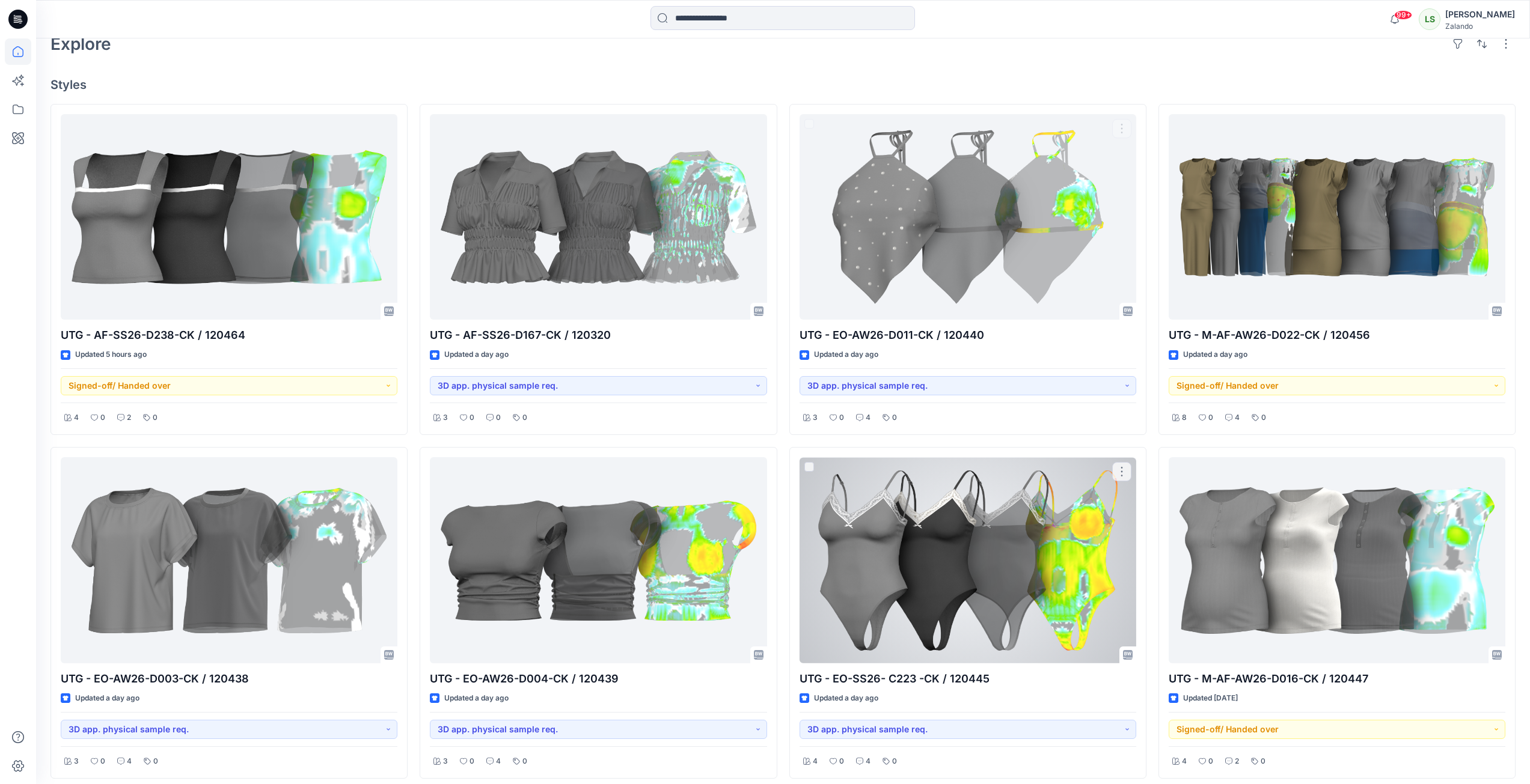
scroll to position [60, 0]
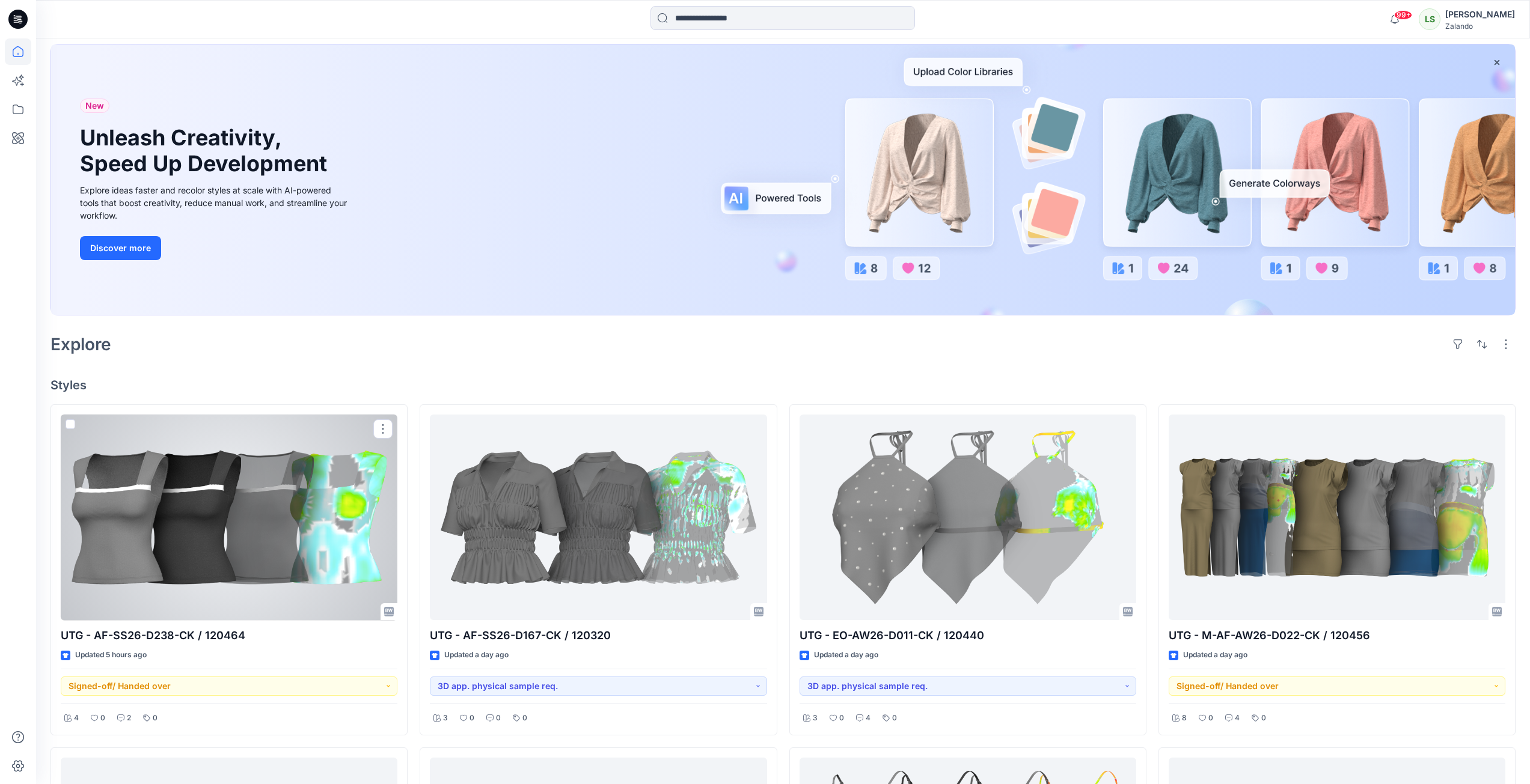
drag, startPoint x: 269, startPoint y: 534, endPoint x: 282, endPoint y: 534, distance: 13.0
click at [269, 534] on div at bounding box center [229, 517] width 337 height 206
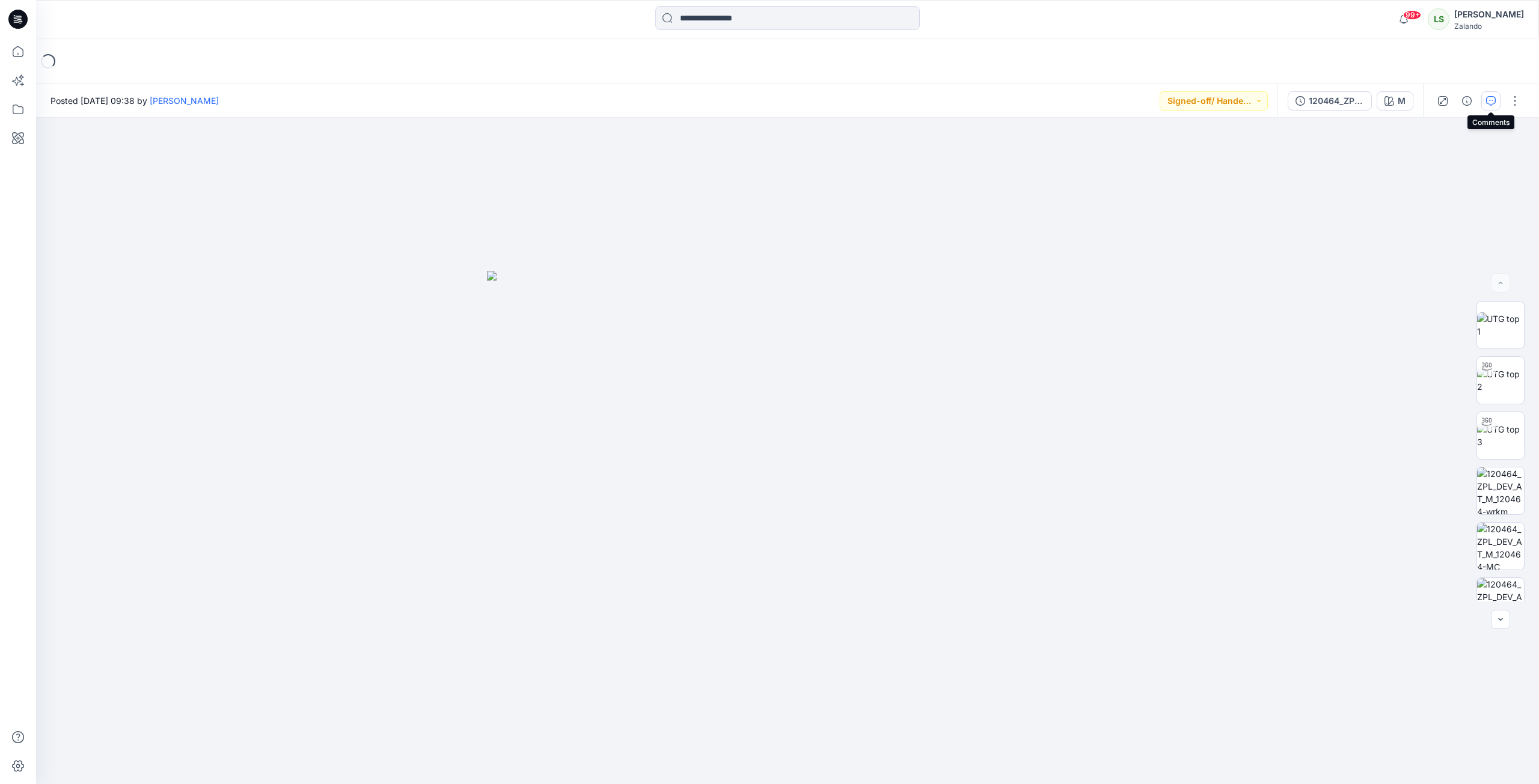
click at [1494, 104] on icon "button" at bounding box center [1491, 101] width 10 height 10
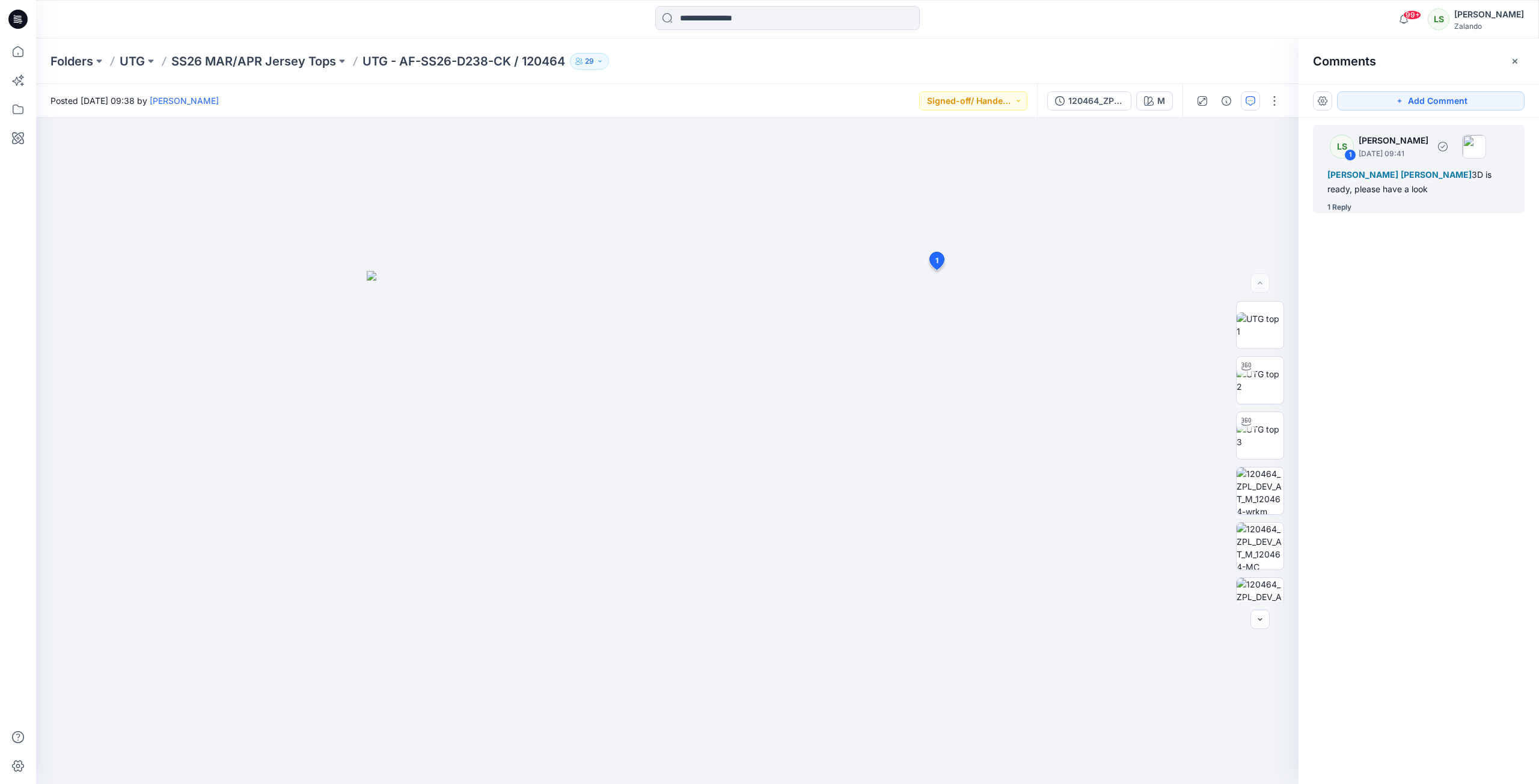
click at [1332, 204] on div "1 Reply" at bounding box center [1339, 207] width 24 height 12
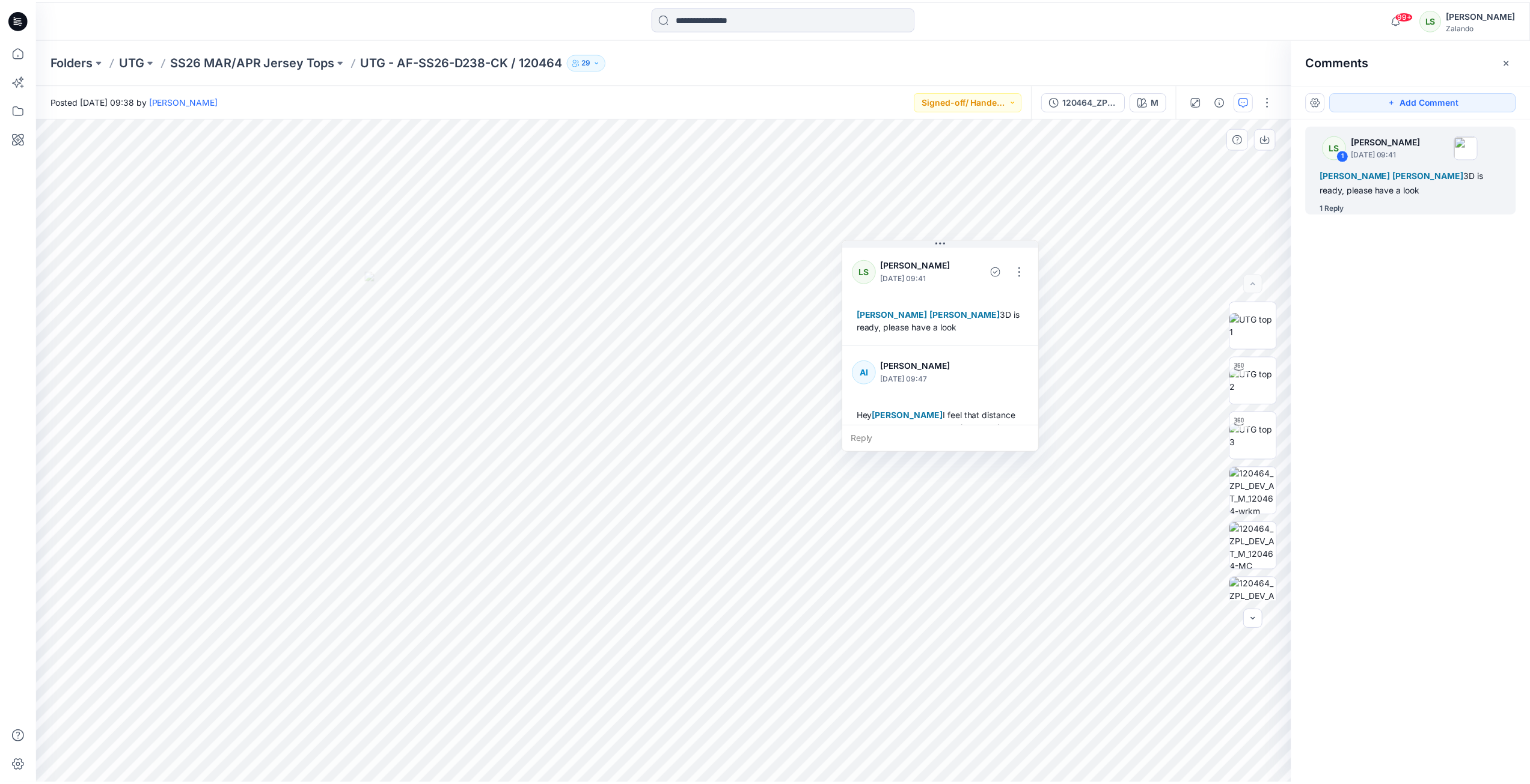
scroll to position [59, 0]
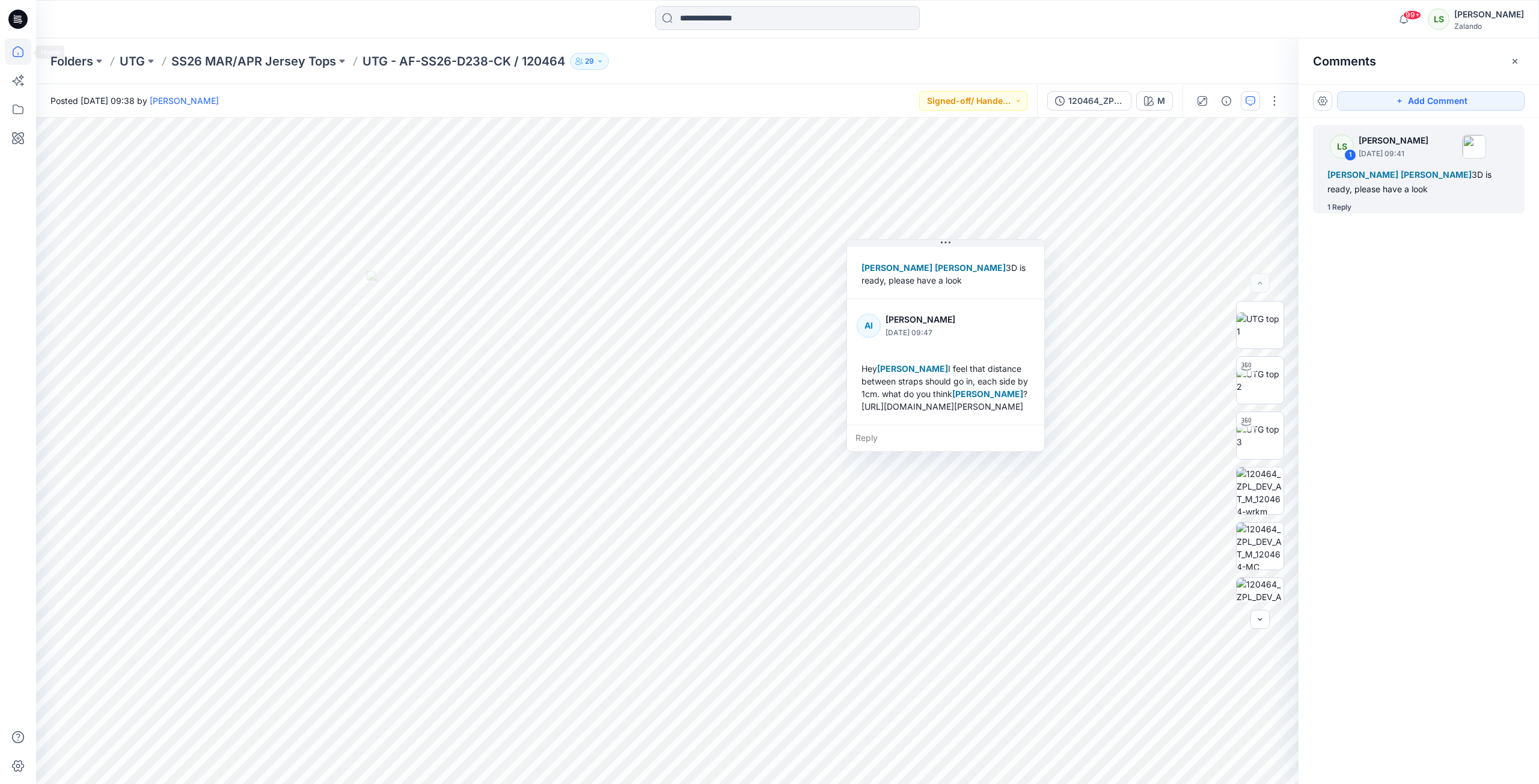
click at [18, 53] on icon at bounding box center [18, 52] width 27 height 27
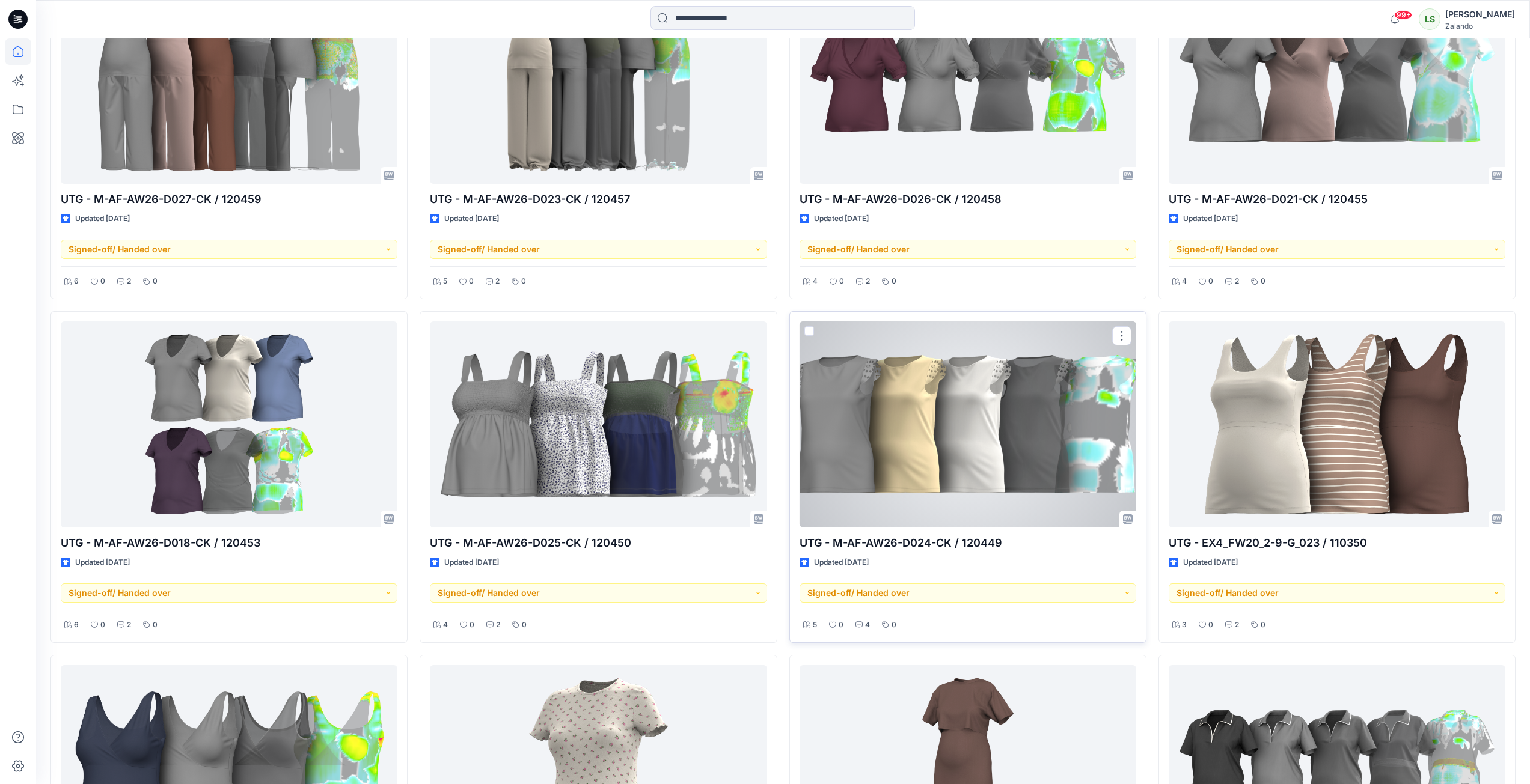
scroll to position [1357, 0]
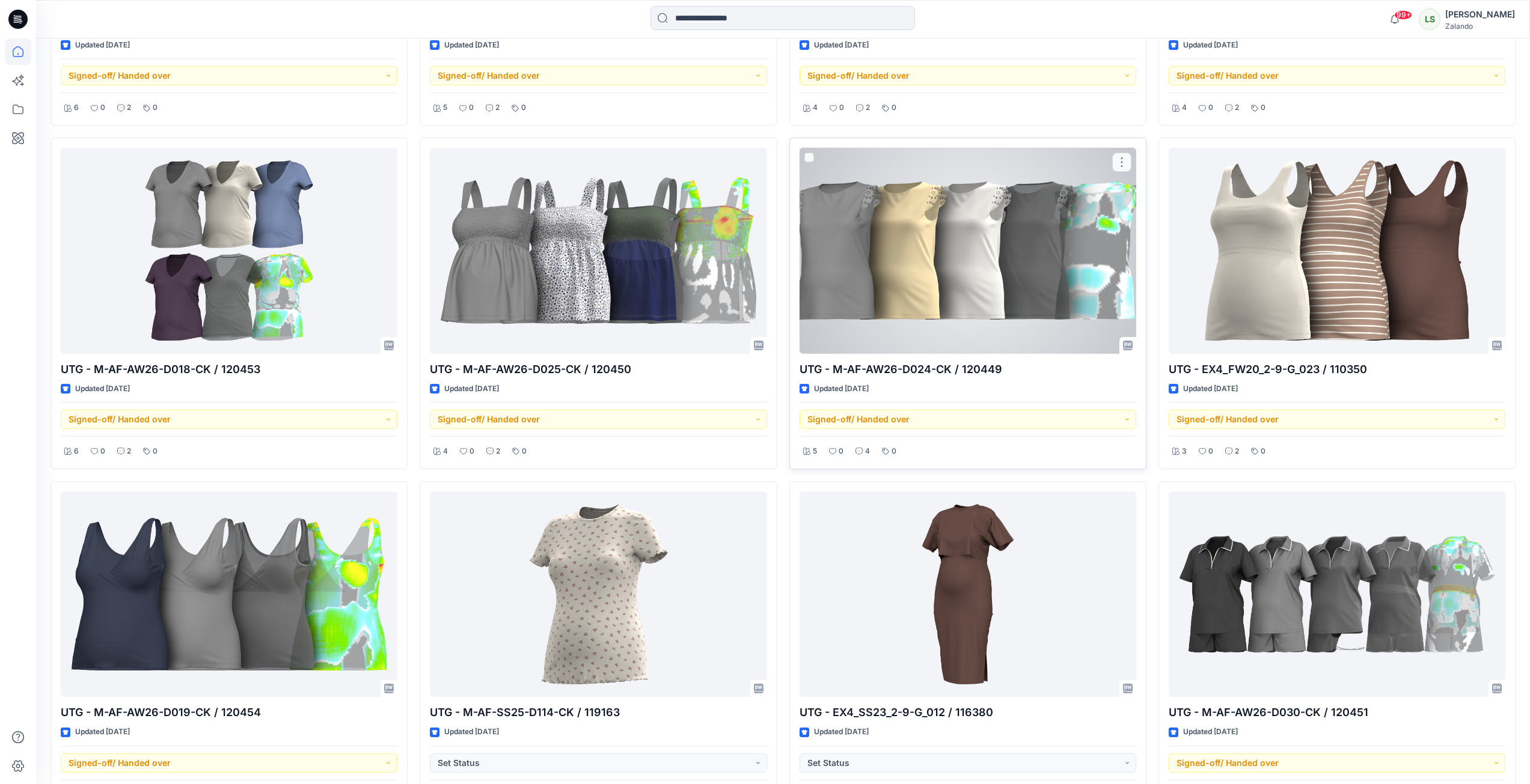
click at [1029, 275] on div at bounding box center [967, 250] width 337 height 206
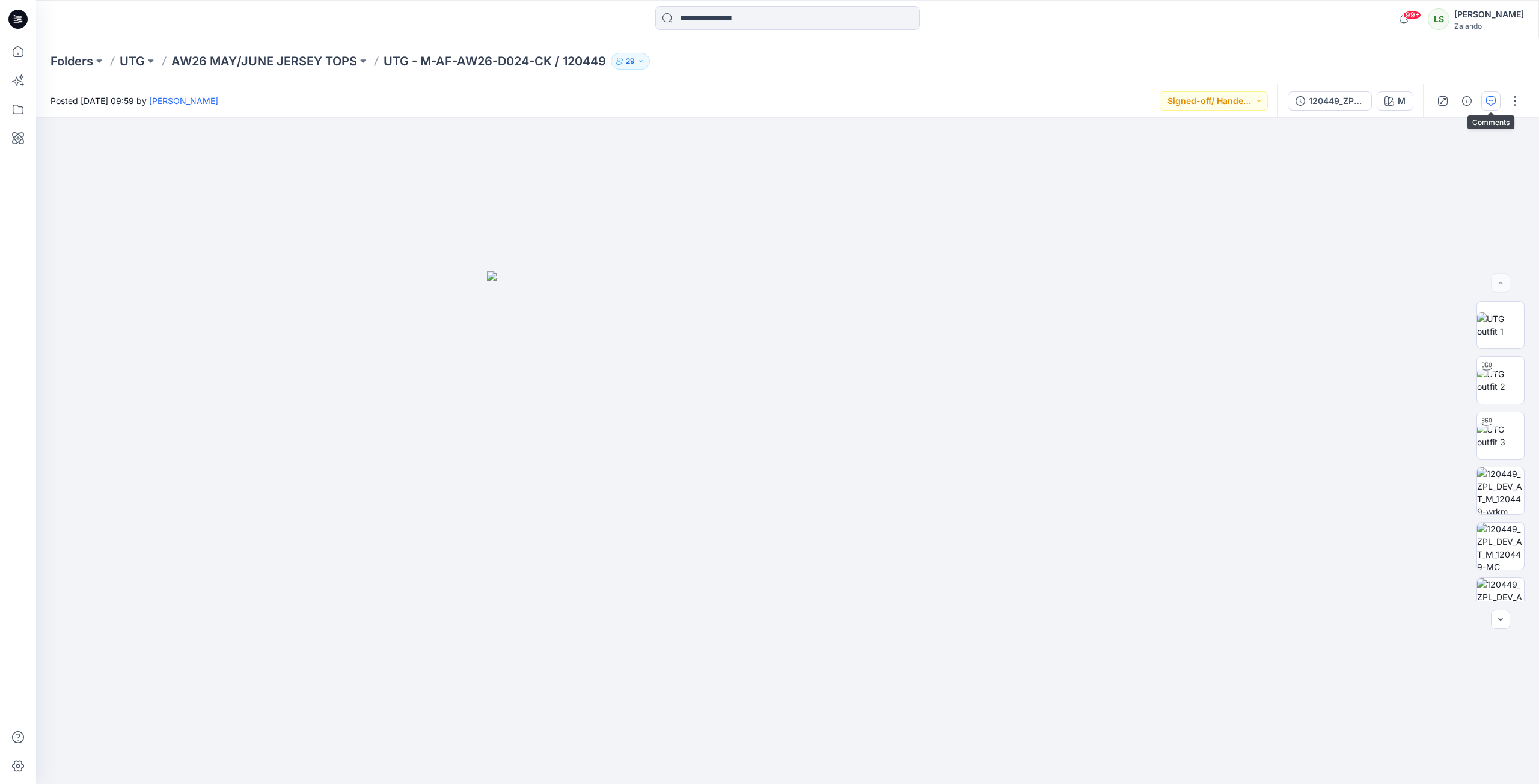
click at [1482, 102] on button "button" at bounding box center [1491, 101] width 19 height 19
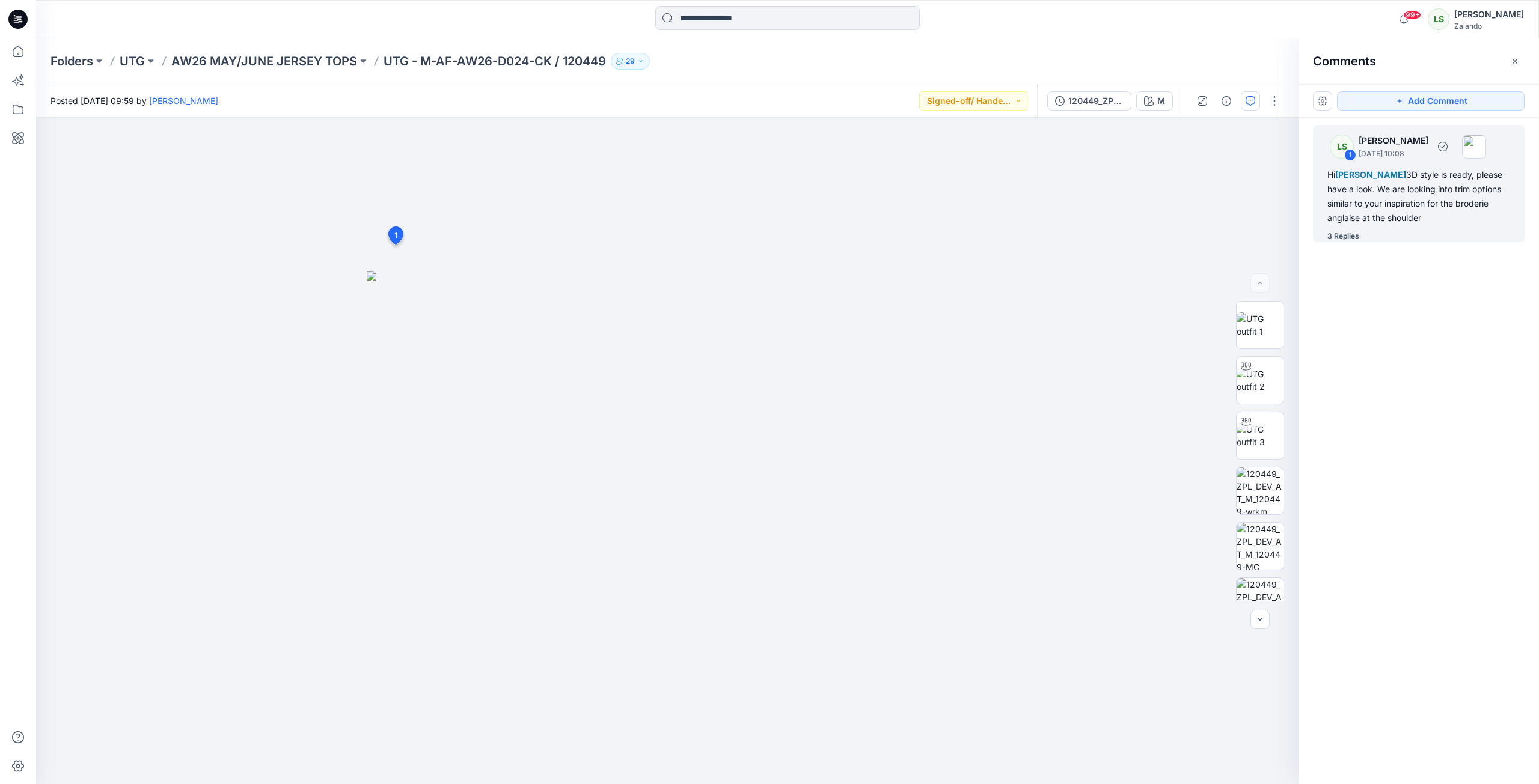
click at [1369, 238] on div "3 Replies" at bounding box center [1426, 236] width 197 height 12
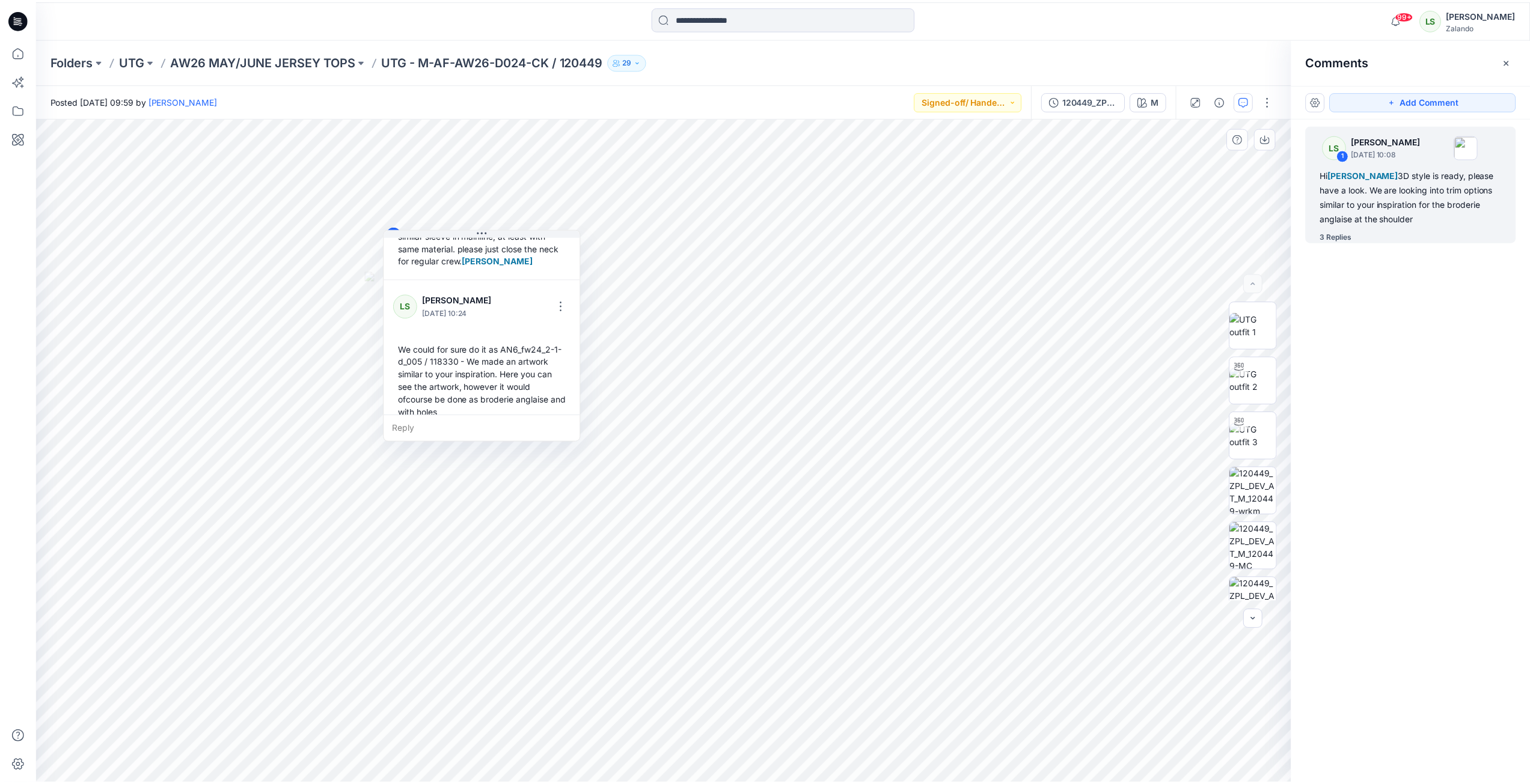
scroll to position [337, 0]
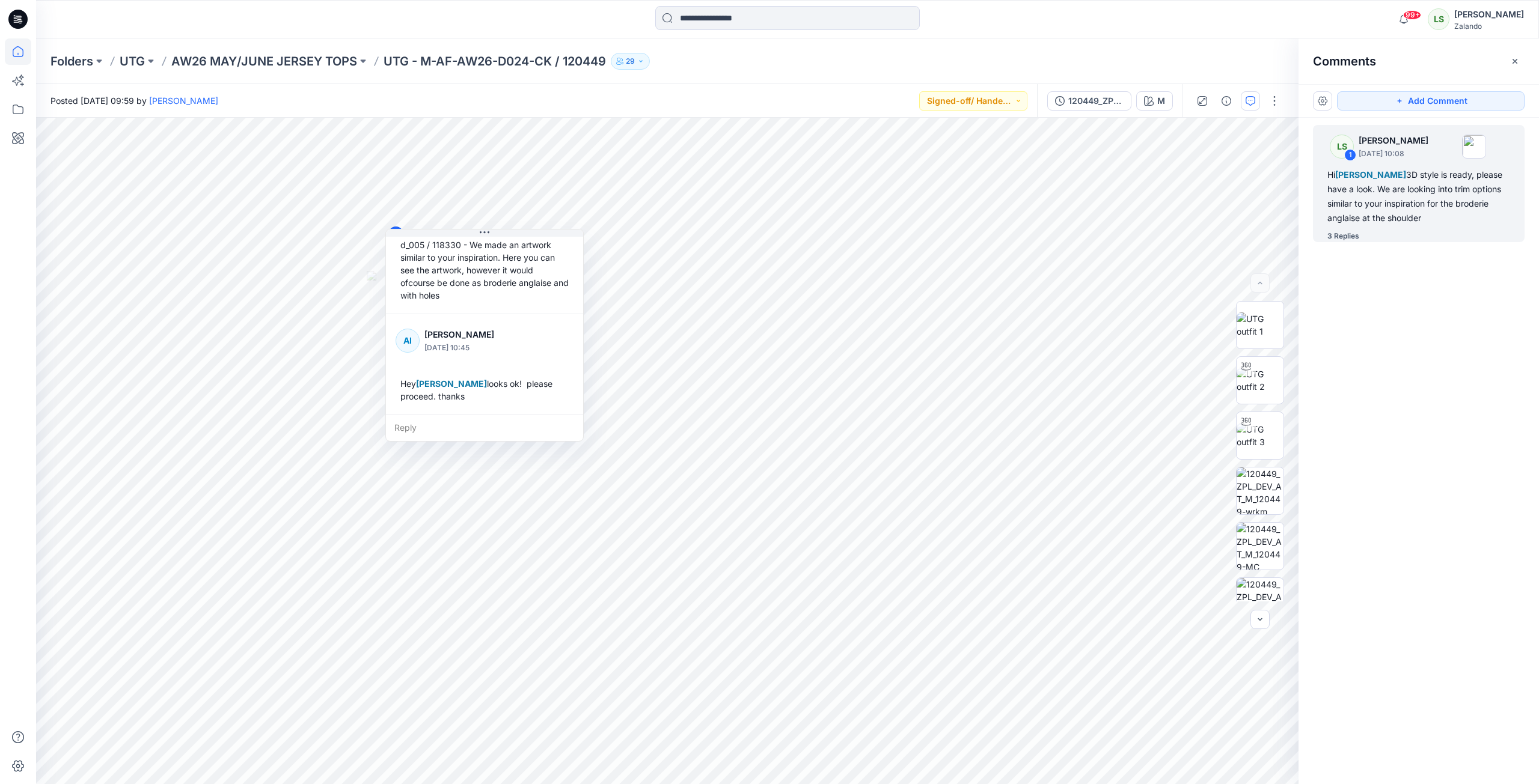
click at [16, 54] on icon at bounding box center [18, 52] width 27 height 27
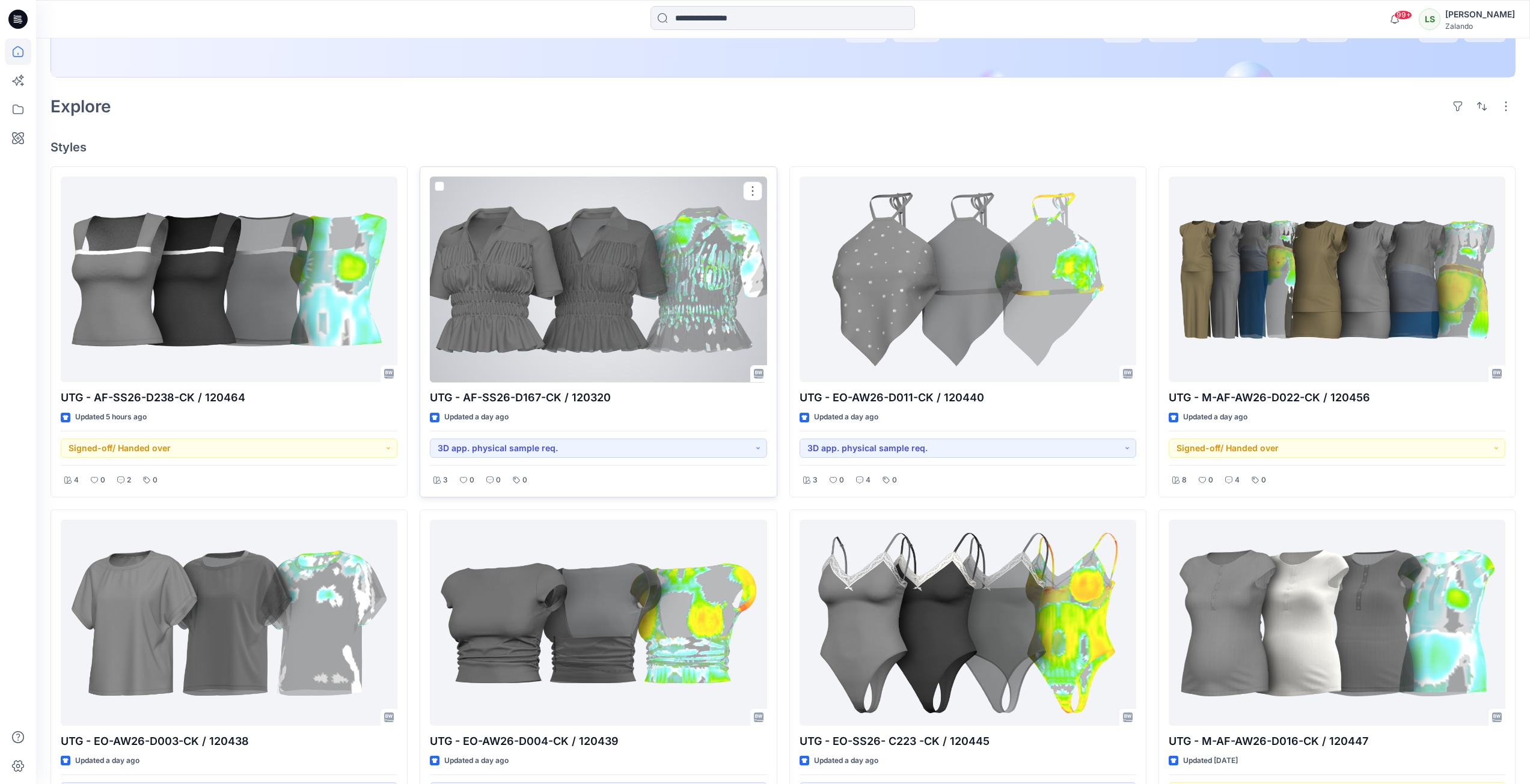
scroll to position [180, 0]
